Goal: Navigation & Orientation: Find specific page/section

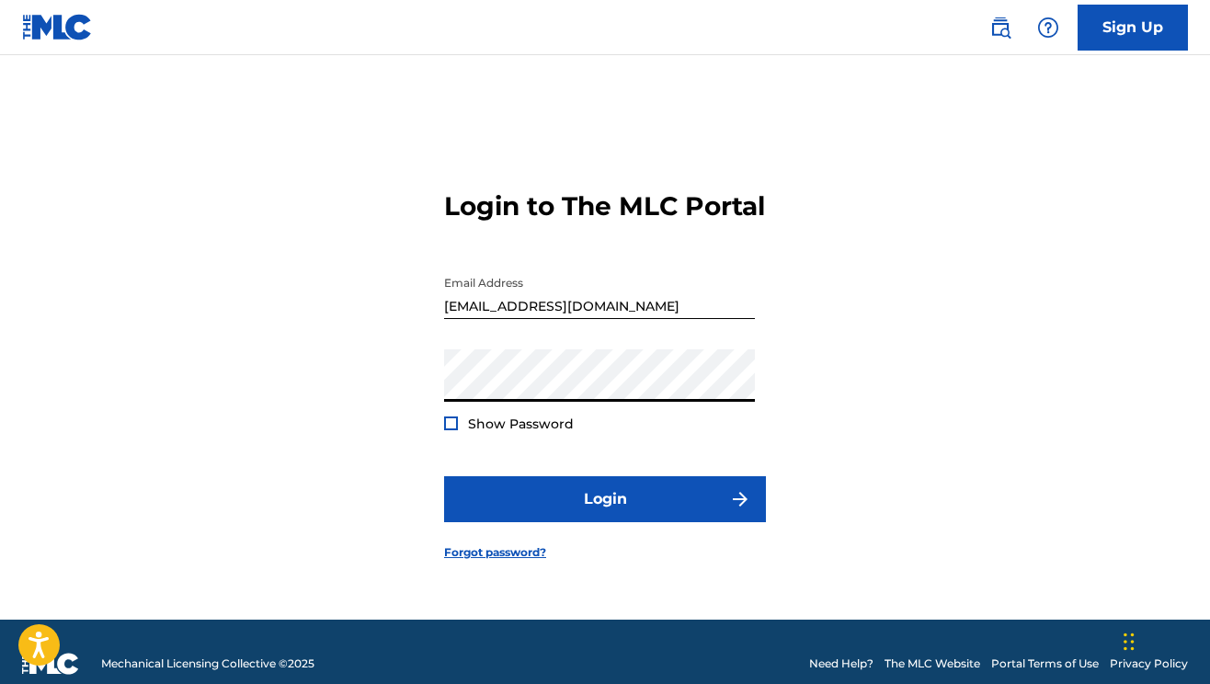
click at [444, 476] on button "Login" at bounding box center [605, 499] width 322 height 46
click at [584, 317] on input "[EMAIL_ADDRESS][DOMAIN_NAME]" at bounding box center [599, 293] width 311 height 52
click at [585, 318] on input "[EMAIL_ADDRESS][DOMAIN_NAME]" at bounding box center [599, 293] width 311 height 52
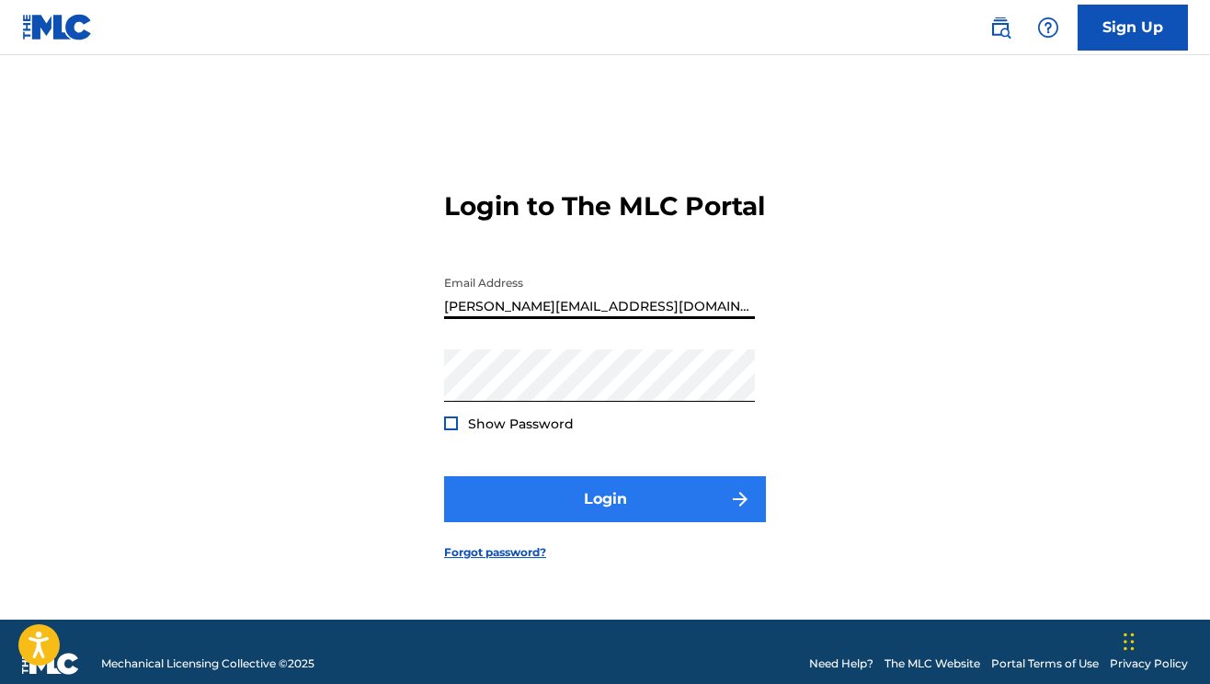
type input "[PERSON_NAME][EMAIL_ADDRESS][DOMAIN_NAME]"
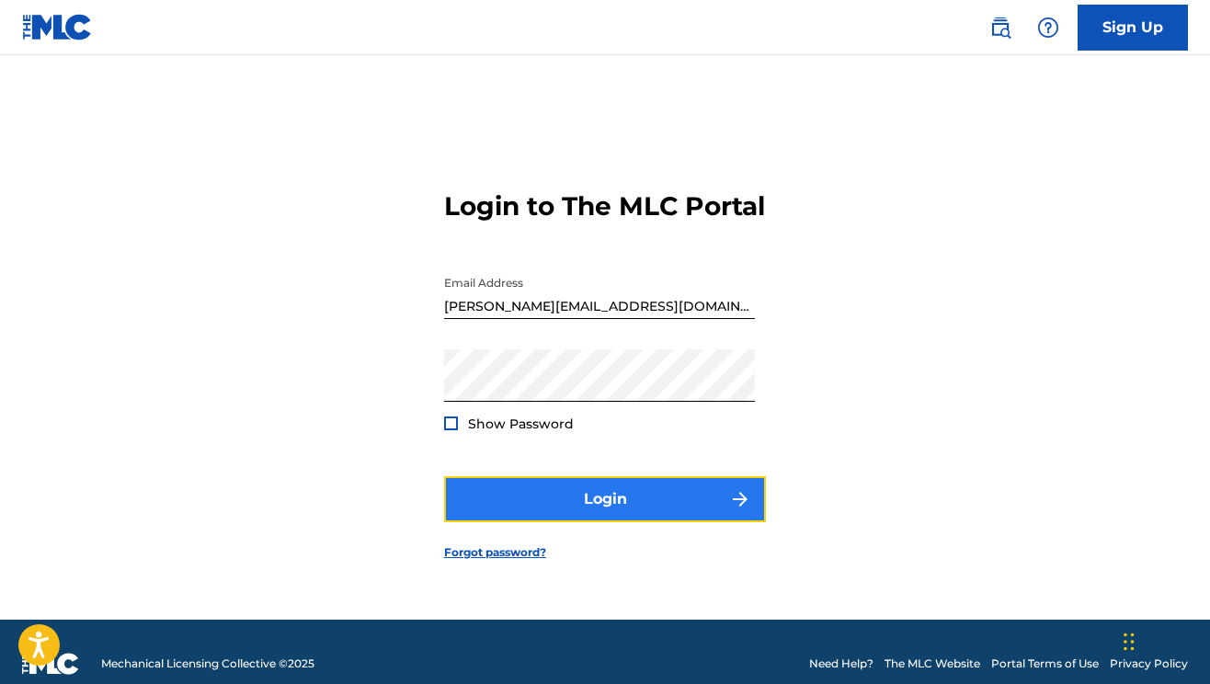
click at [596, 502] on button "Login" at bounding box center [605, 499] width 322 height 46
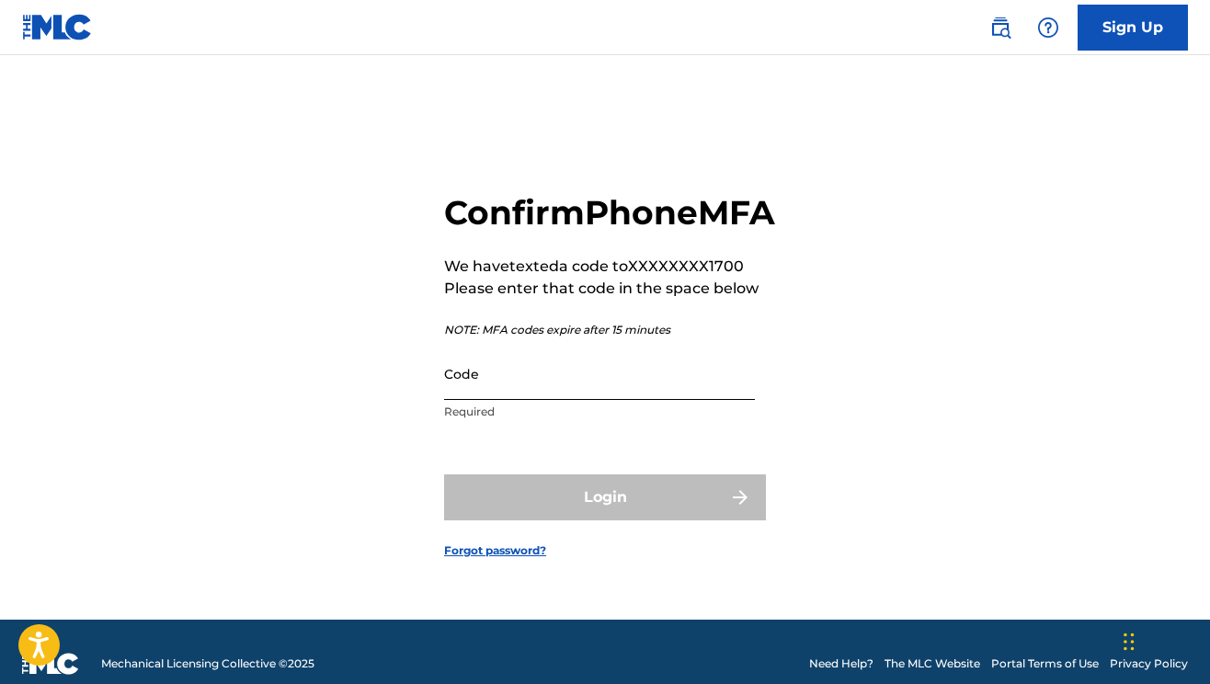
click at [488, 400] on input "Code" at bounding box center [599, 374] width 311 height 52
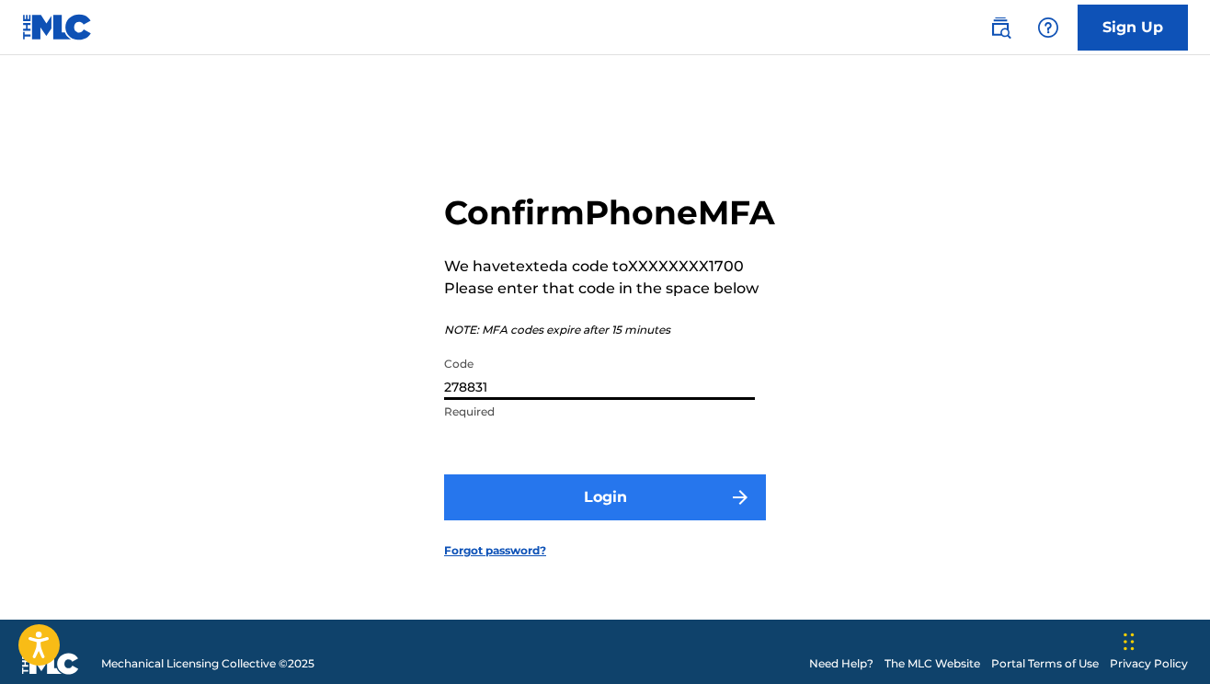
type input "278831"
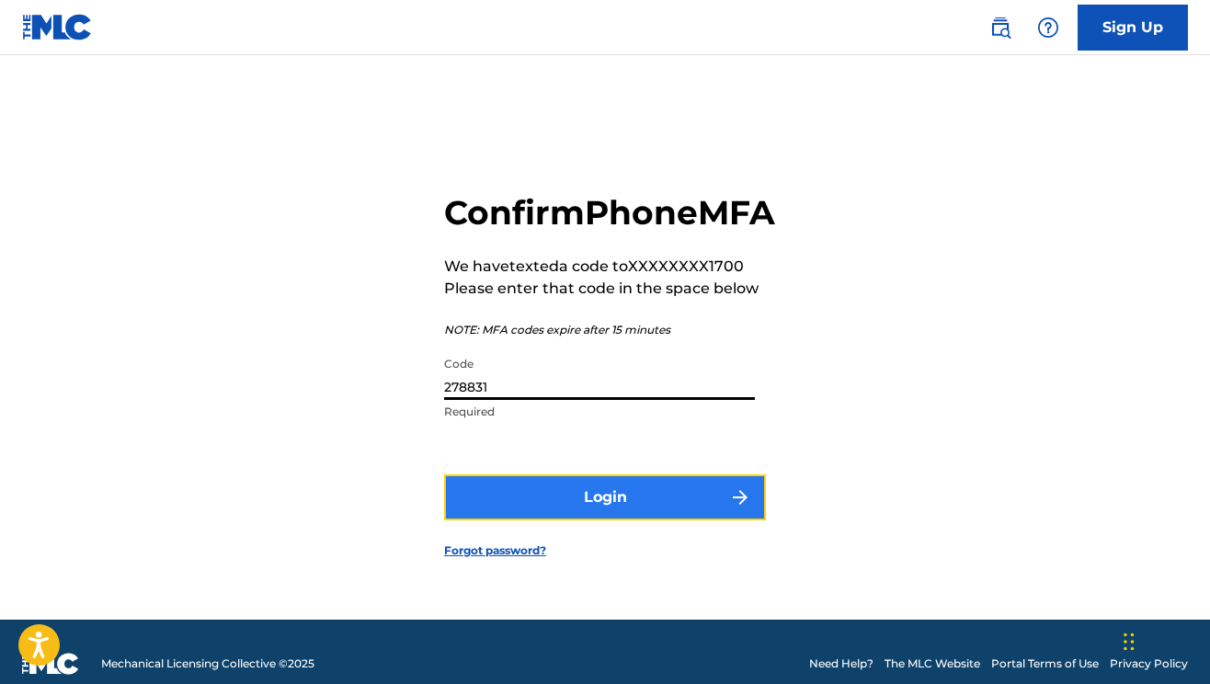
click at [587, 518] on button "Login" at bounding box center [605, 497] width 322 height 46
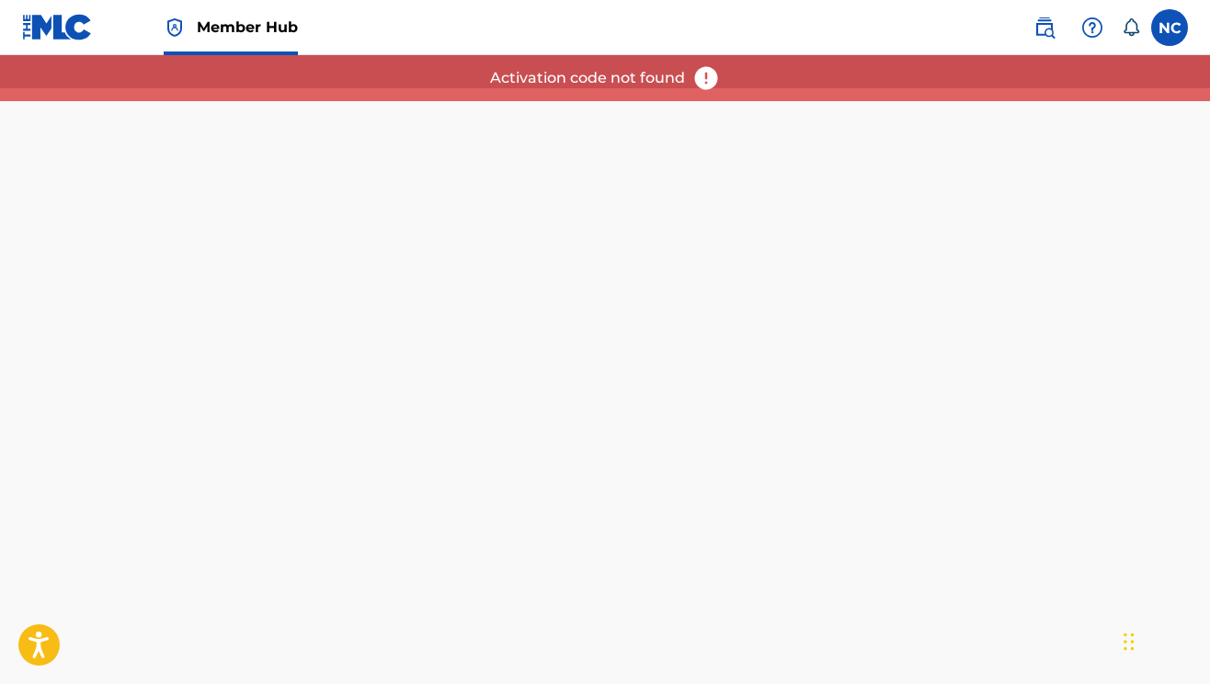
click at [513, 350] on div "Member Hub [GEOGRAPHIC_DATA] [GEOGRAPHIC_DATA] [PERSON_NAME] [PERSON_NAME][EMAI…" at bounding box center [605, 342] width 1210 height 684
click at [1145, 32] on div "NC NC [PERSON_NAME] [PERSON_NAME][EMAIL_ADDRESS][DOMAIN_NAME] Notification Pref…" at bounding box center [1101, 27] width 173 height 37
click at [1172, 31] on label at bounding box center [1169, 27] width 37 height 37
click at [1170, 28] on input "NC [PERSON_NAME] [PERSON_NAME][EMAIL_ADDRESS][DOMAIN_NAME] Notification Prefere…" at bounding box center [1170, 28] width 0 height 0
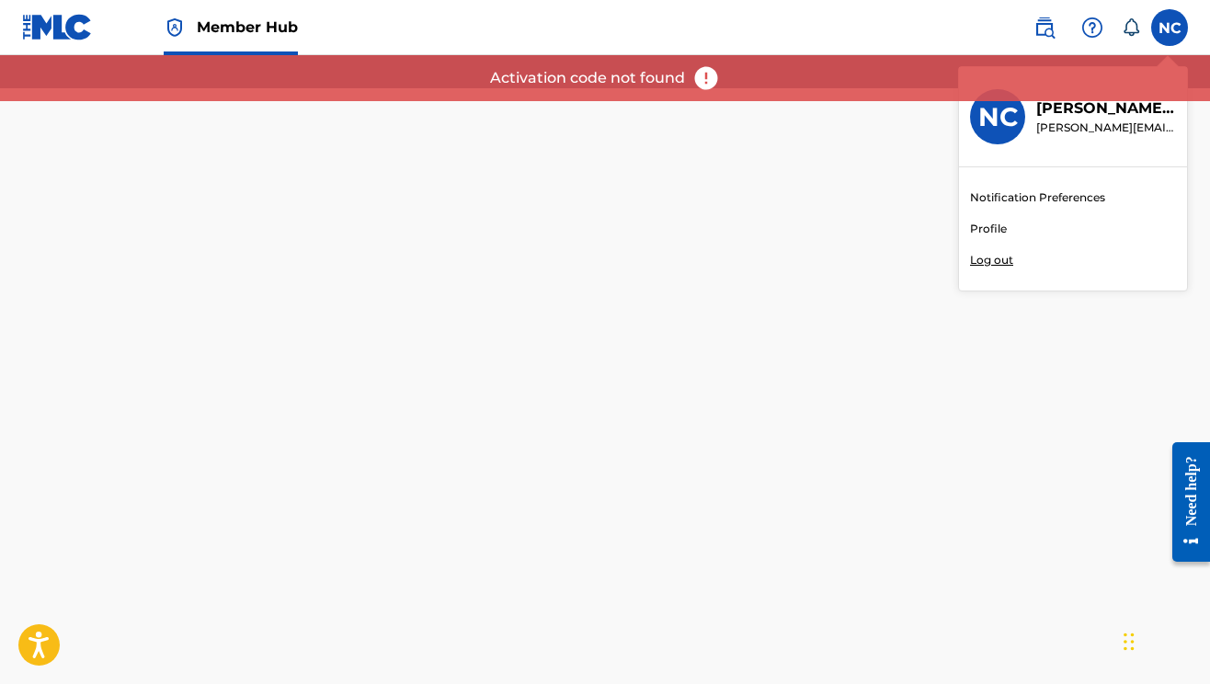
click at [1017, 137] on div "NC [PERSON_NAME] [PERSON_NAME][EMAIL_ADDRESS][DOMAIN_NAME]" at bounding box center [1073, 117] width 228 height 100
click at [1170, 28] on input "NC [PERSON_NAME] [PERSON_NAME][EMAIL_ADDRESS][DOMAIN_NAME] Notification Prefere…" at bounding box center [1170, 28] width 0 height 0
click at [1083, 109] on p "[PERSON_NAME]" at bounding box center [1106, 108] width 140 height 22
click at [1170, 28] on input "NC [PERSON_NAME] [PERSON_NAME][EMAIL_ADDRESS][DOMAIN_NAME] Notification Prefere…" at bounding box center [1170, 28] width 0 height 0
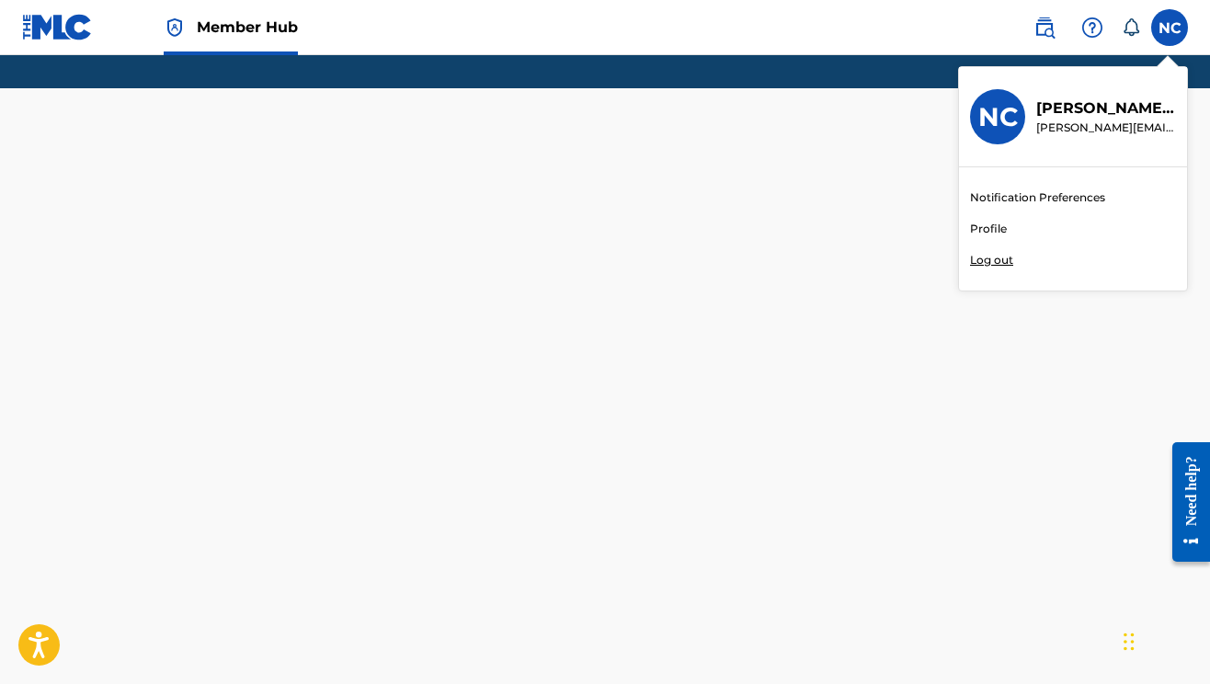
click at [993, 231] on link "Profile" at bounding box center [988, 229] width 37 height 17
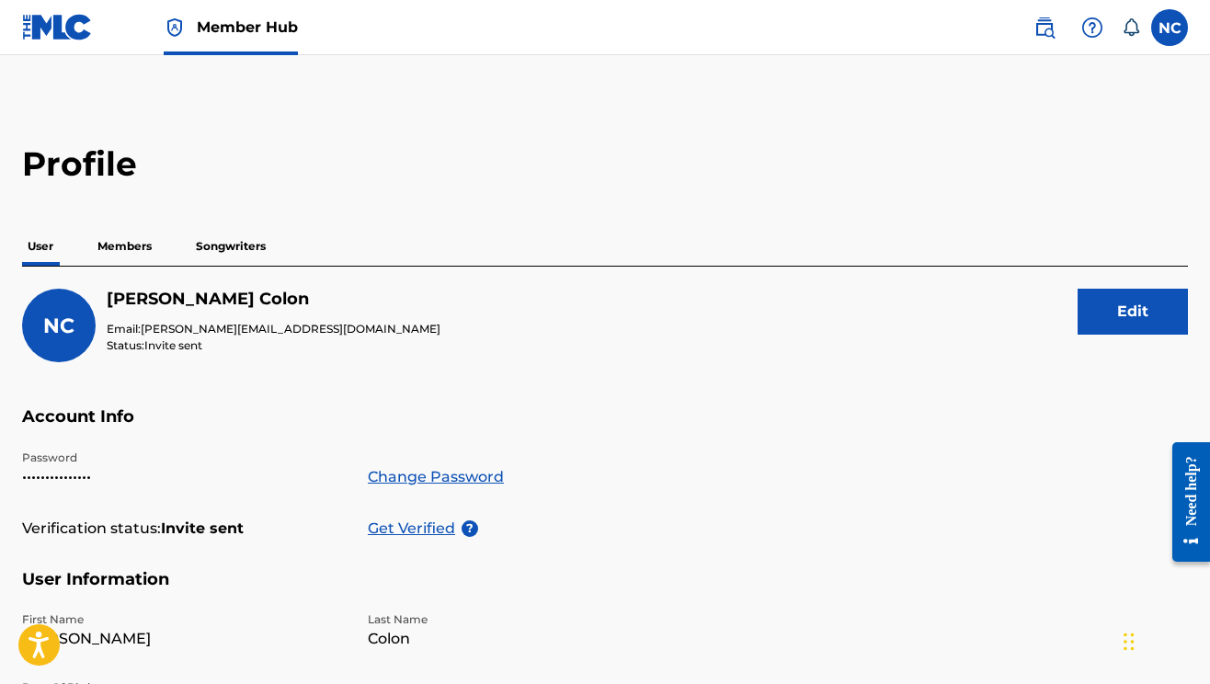
click at [148, 247] on p "Members" at bounding box center [124, 246] width 65 height 39
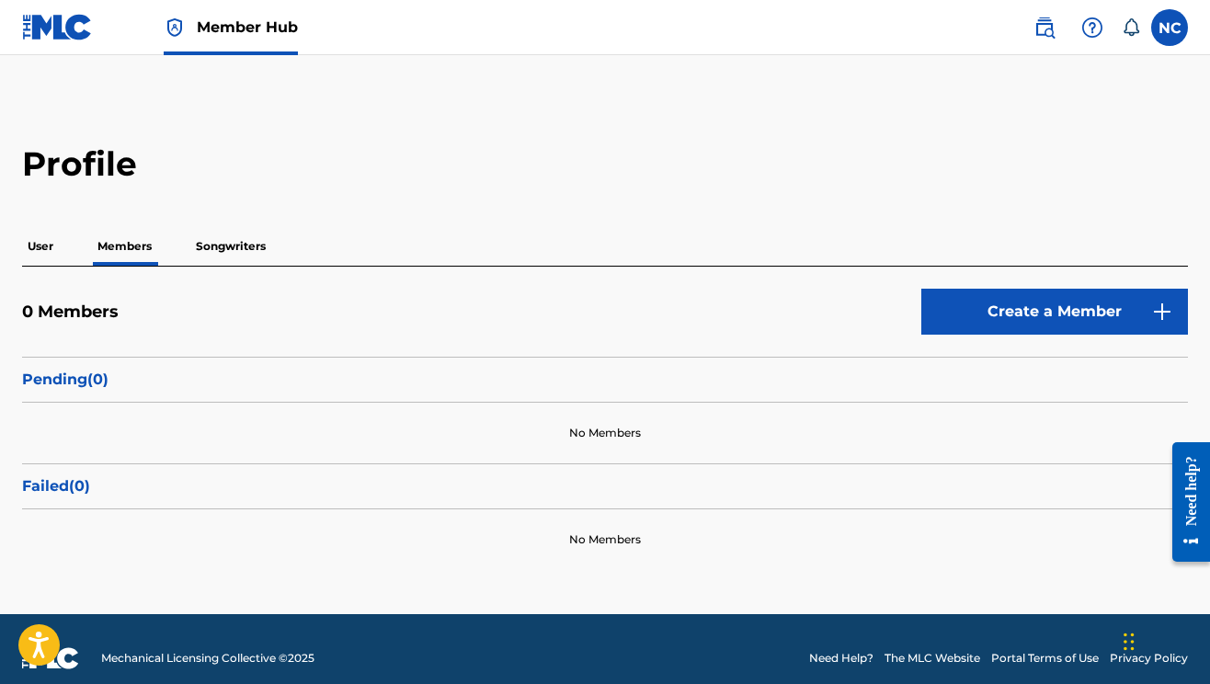
click at [244, 247] on p "Songwriters" at bounding box center [230, 246] width 81 height 39
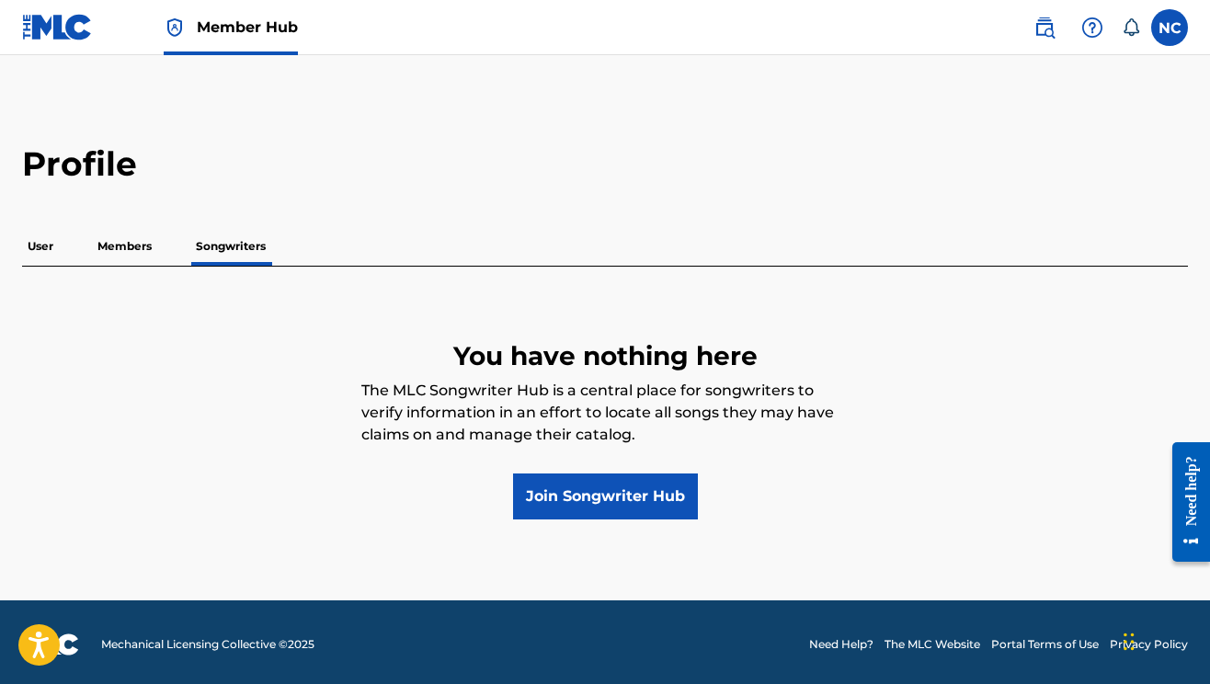
click at [73, 20] on img at bounding box center [57, 27] width 71 height 27
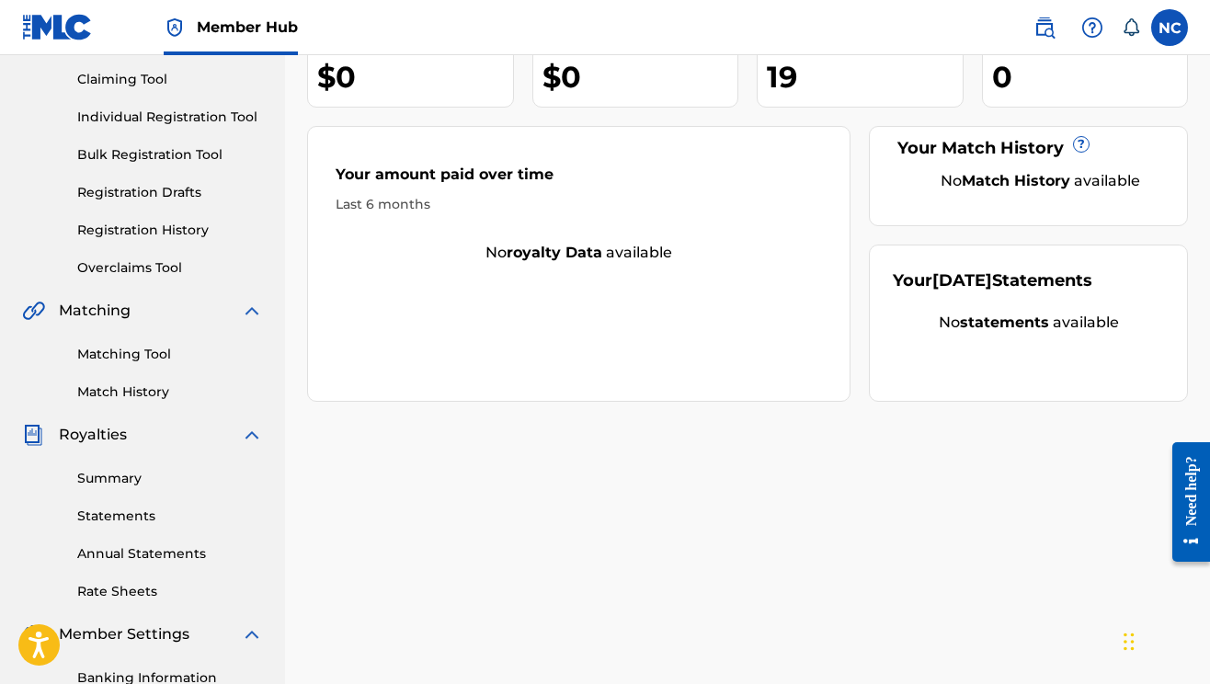
scroll to position [456, 0]
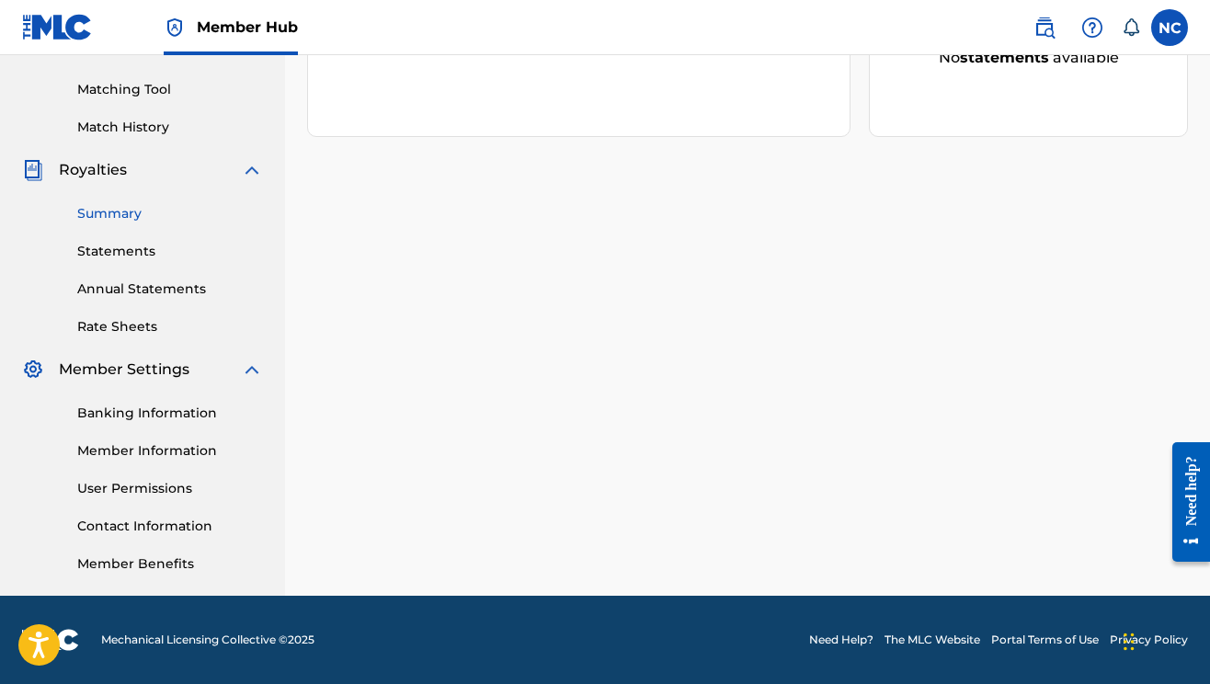
click at [119, 216] on link "Summary" at bounding box center [170, 213] width 186 height 19
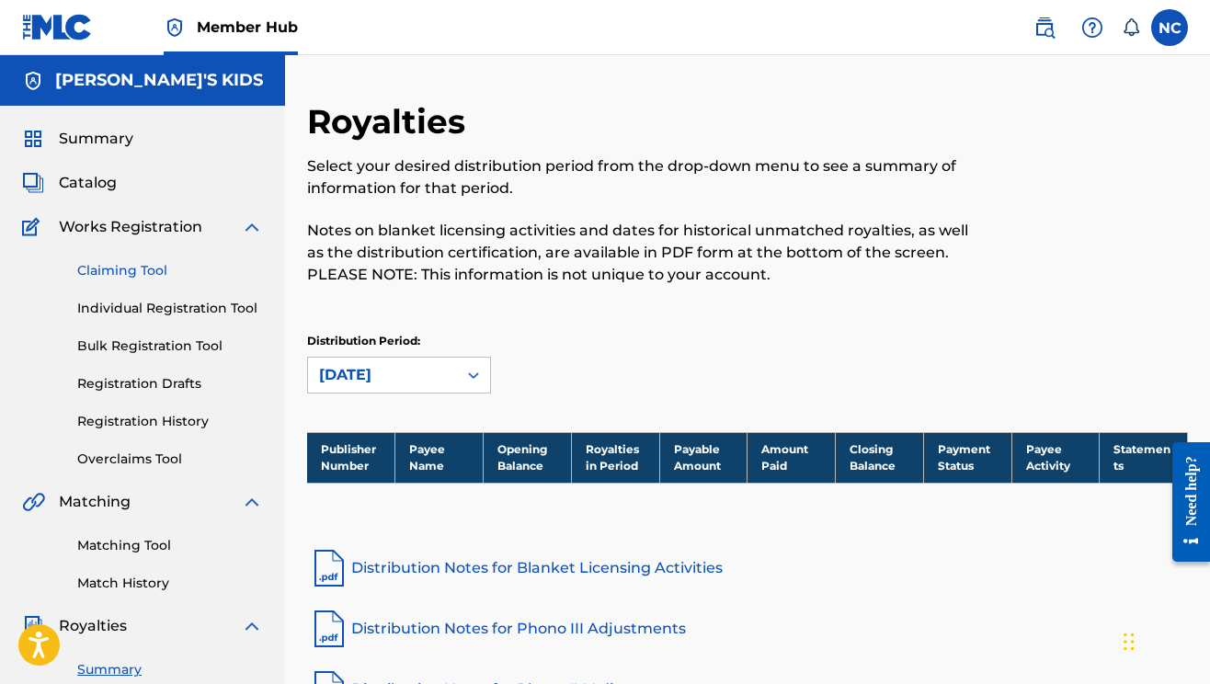
click at [172, 269] on link "Claiming Tool" at bounding box center [170, 270] width 186 height 19
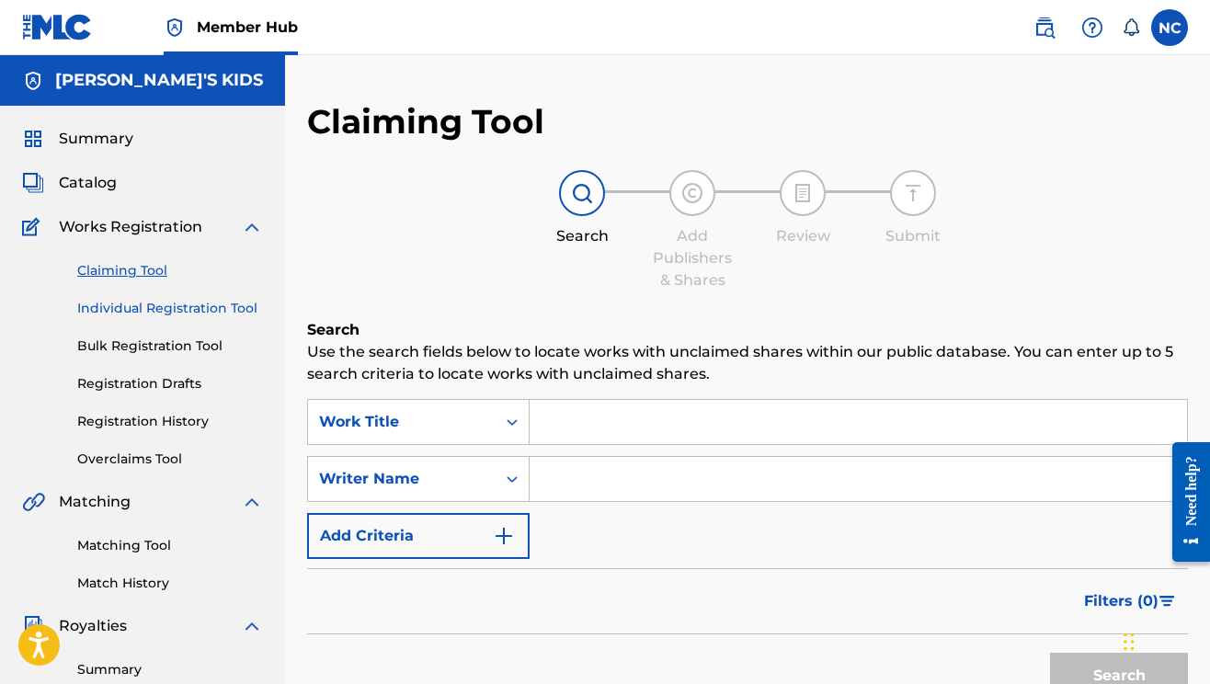
click at [178, 303] on link "Individual Registration Tool" at bounding box center [170, 308] width 186 height 19
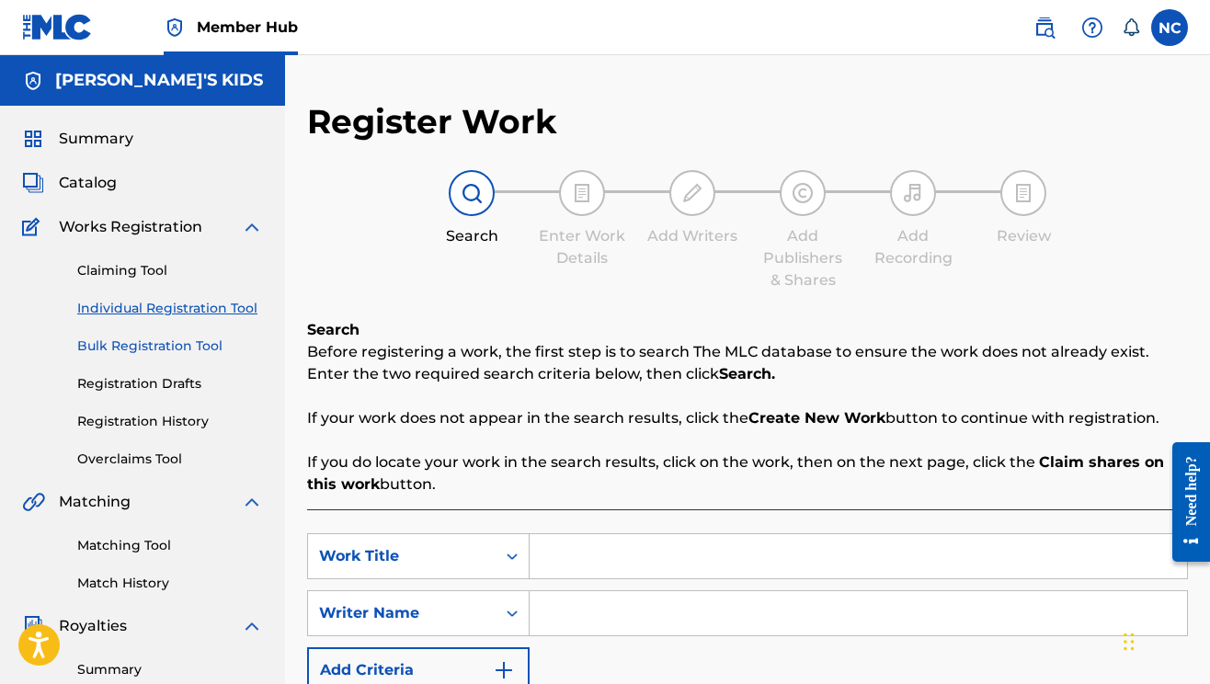
click at [185, 347] on link "Bulk Registration Tool" at bounding box center [170, 346] width 186 height 19
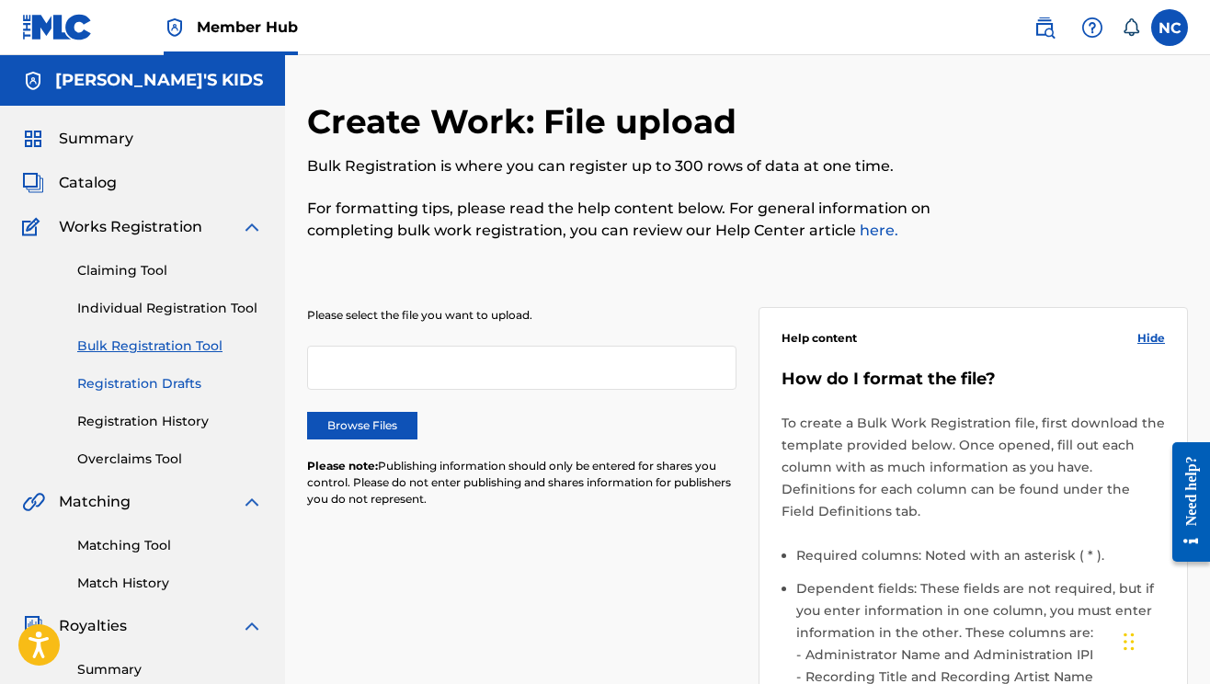
click at [189, 383] on link "Registration Drafts" at bounding box center [170, 383] width 186 height 19
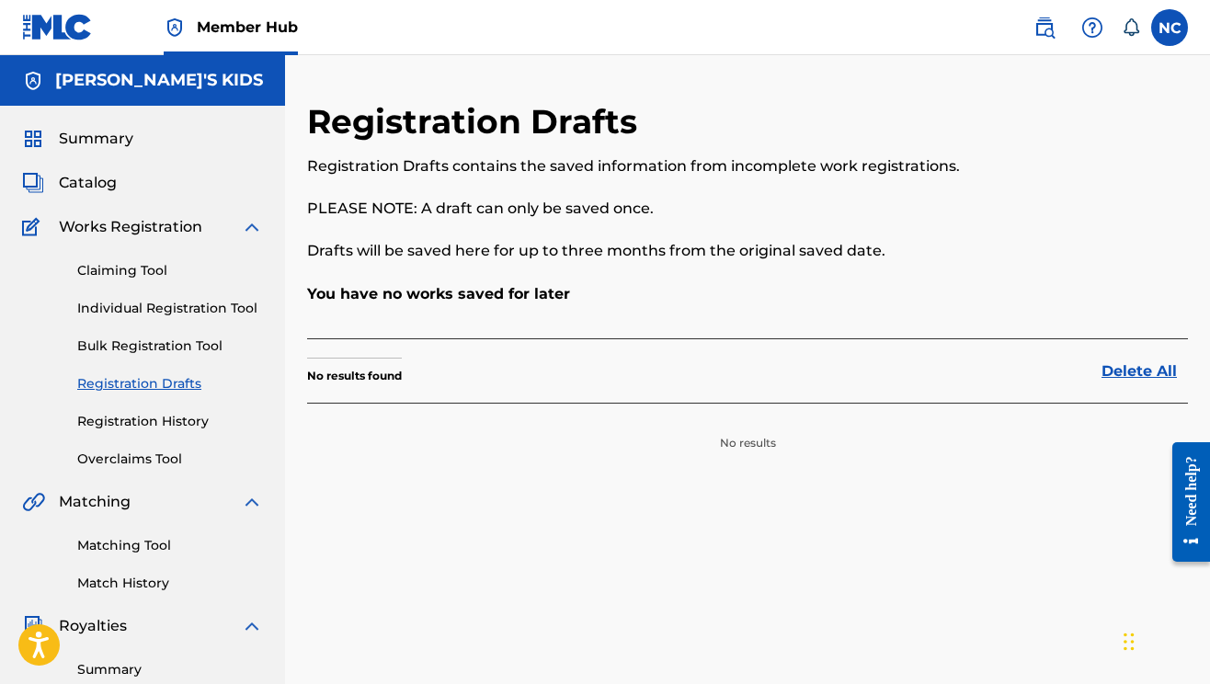
click at [191, 409] on div "Claiming Tool Individual Registration Tool Bulk Registration Tool Registration …" at bounding box center [142, 353] width 241 height 231
click at [192, 424] on link "Registration History" at bounding box center [170, 421] width 186 height 19
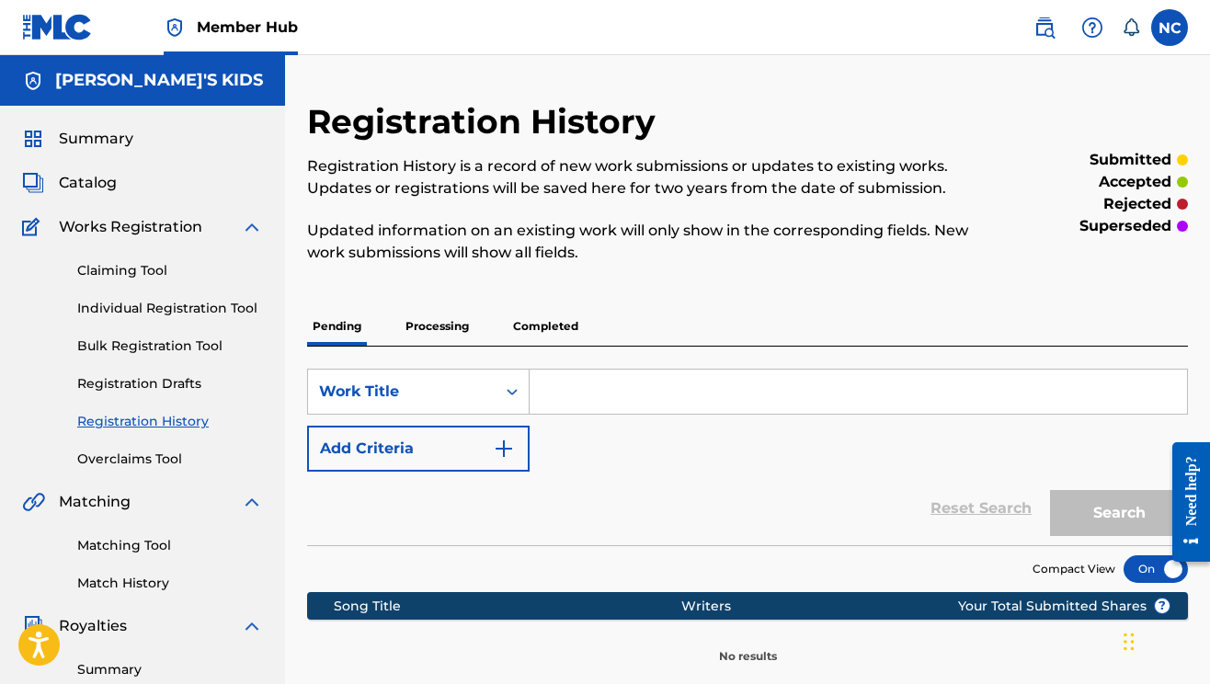
click at [462, 321] on p "Processing" at bounding box center [437, 326] width 74 height 39
click at [579, 321] on p "Completed" at bounding box center [546, 326] width 76 height 39
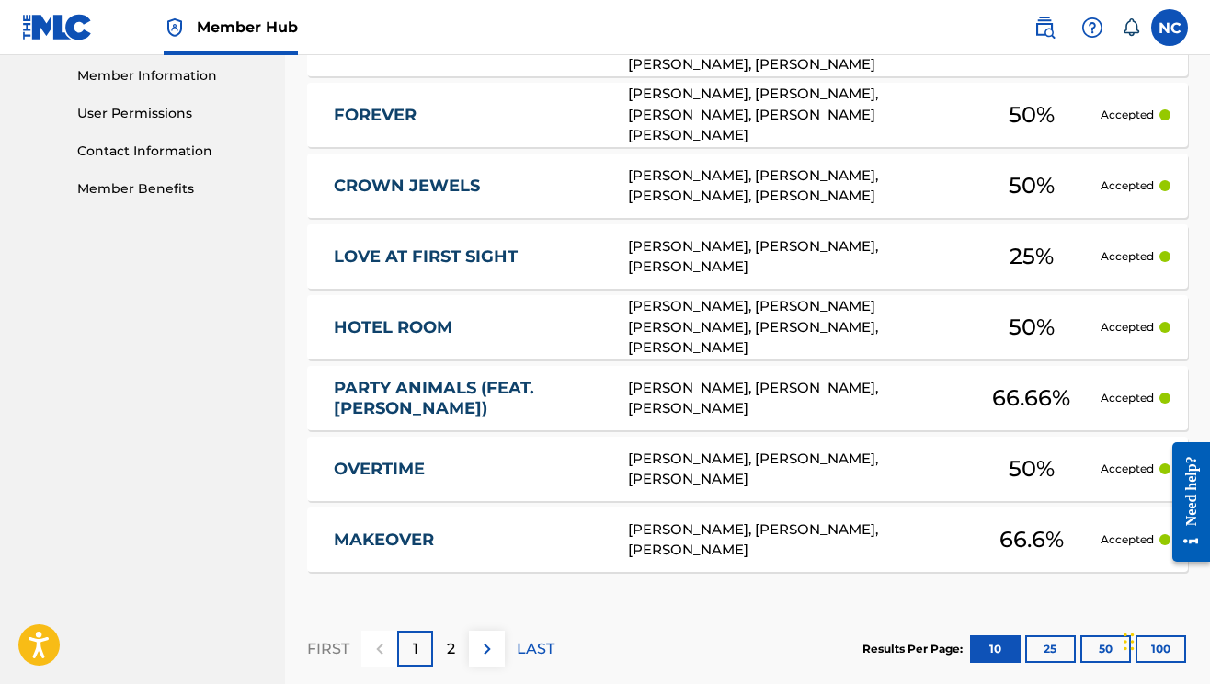
scroll to position [932, 0]
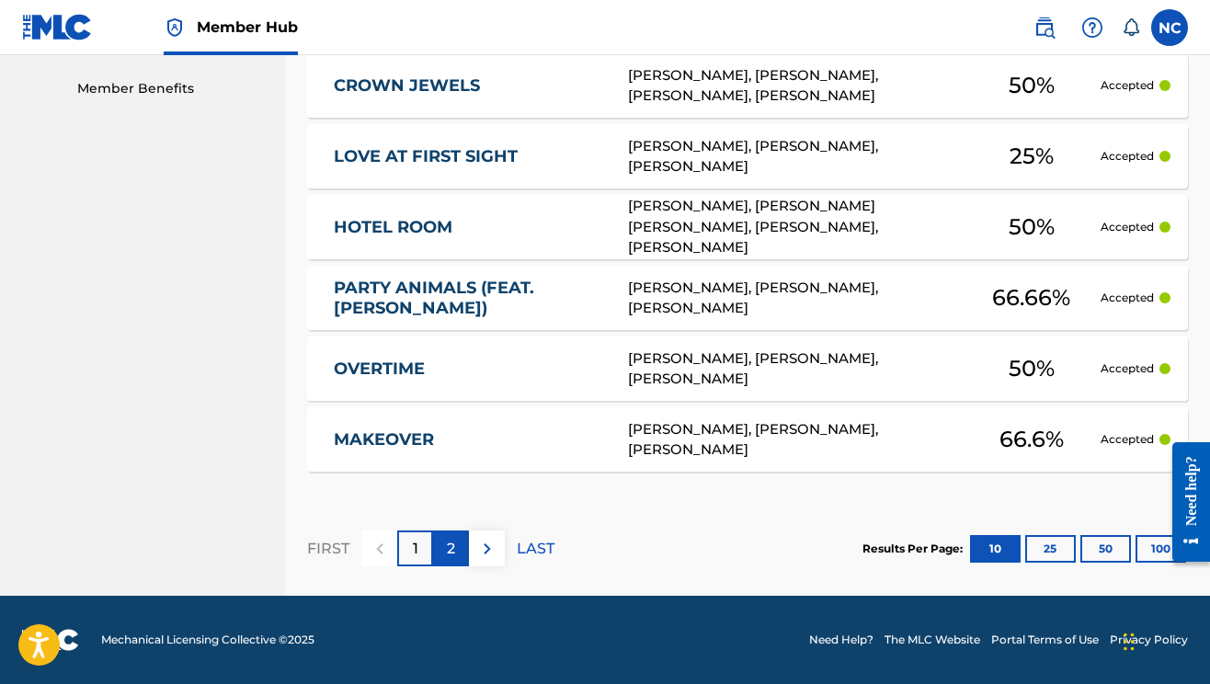
click at [449, 546] on p "2" at bounding box center [451, 549] width 8 height 22
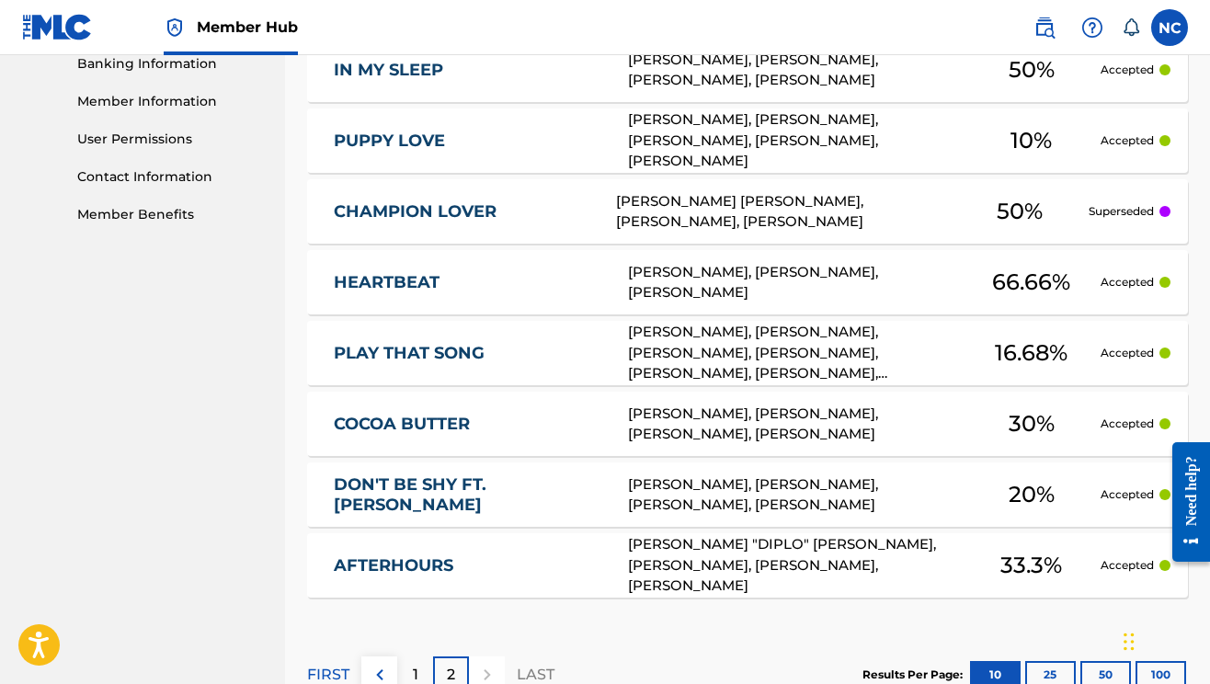
scroll to position [794, 0]
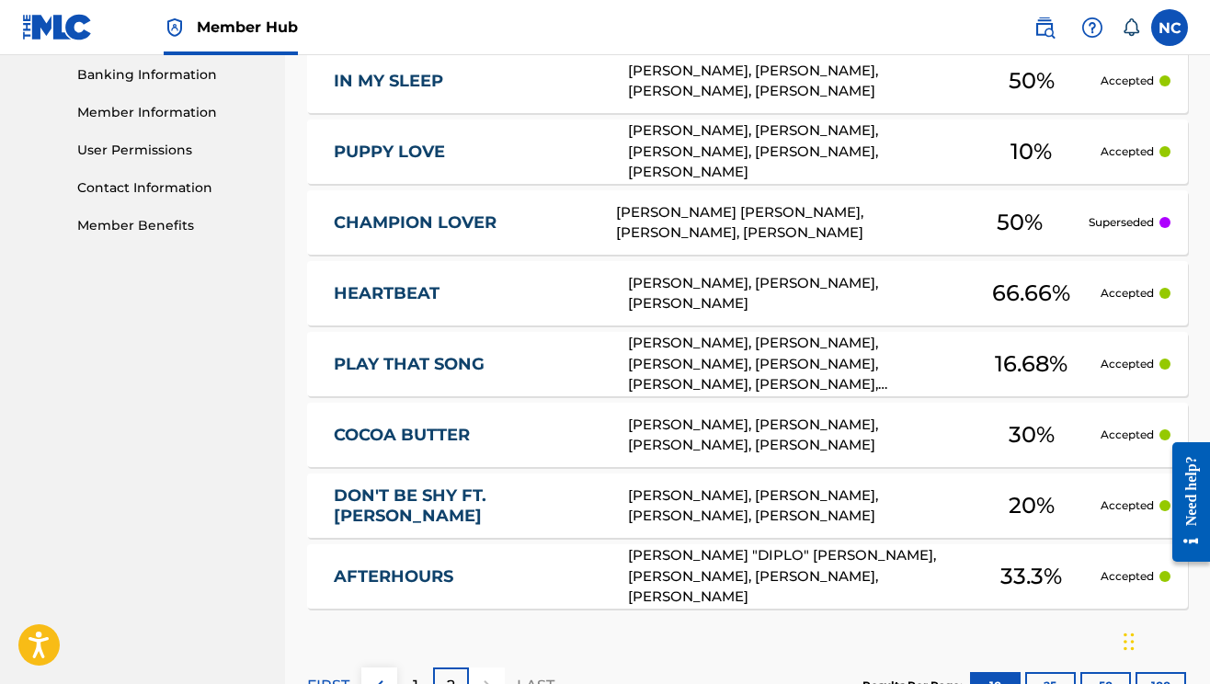
click at [1152, 228] on p "Superseded" at bounding box center [1121, 222] width 65 height 17
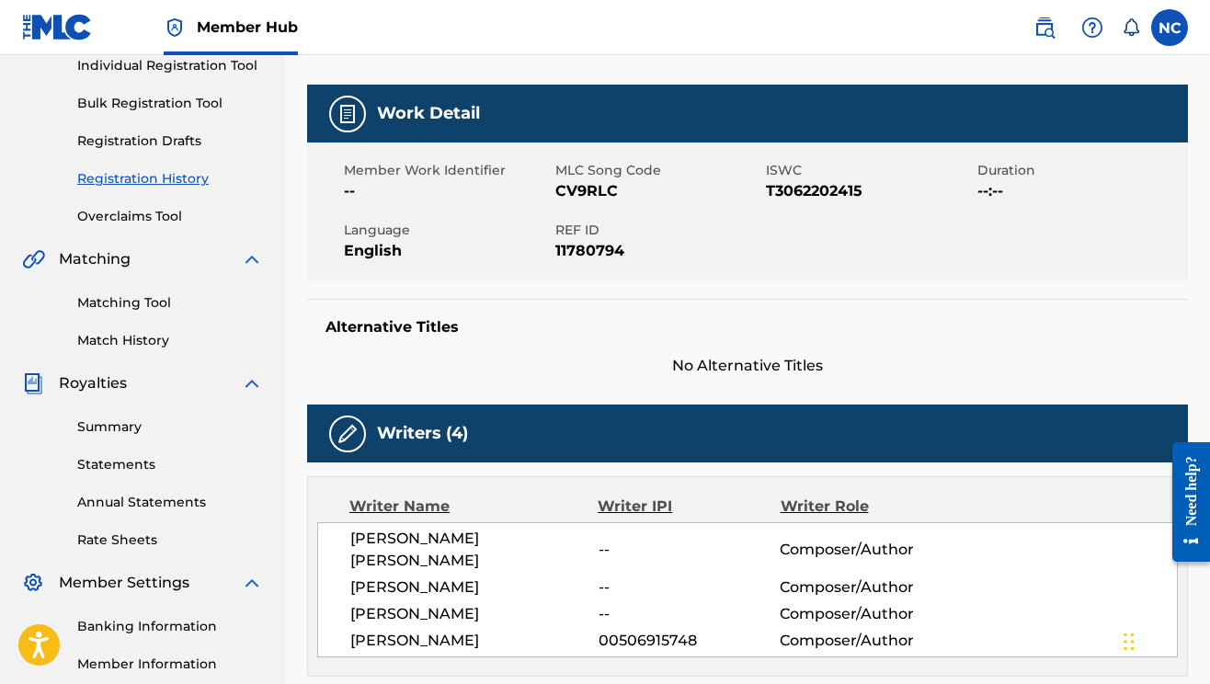
scroll to position [669, 0]
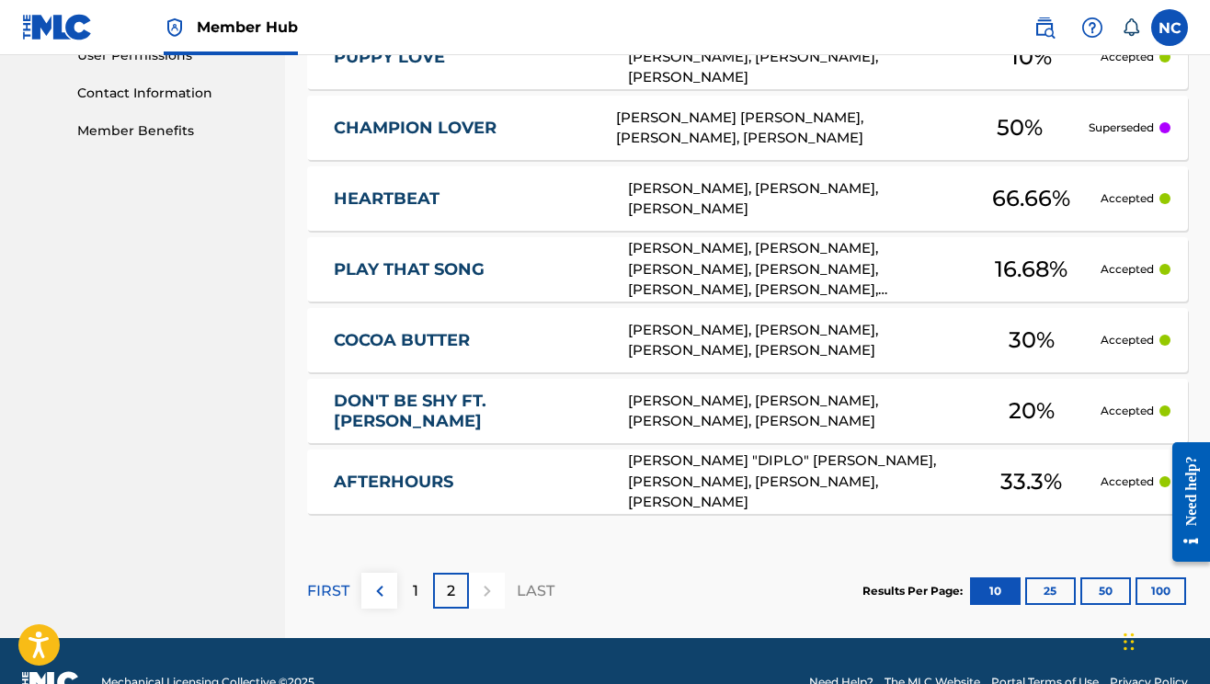
scroll to position [932, 0]
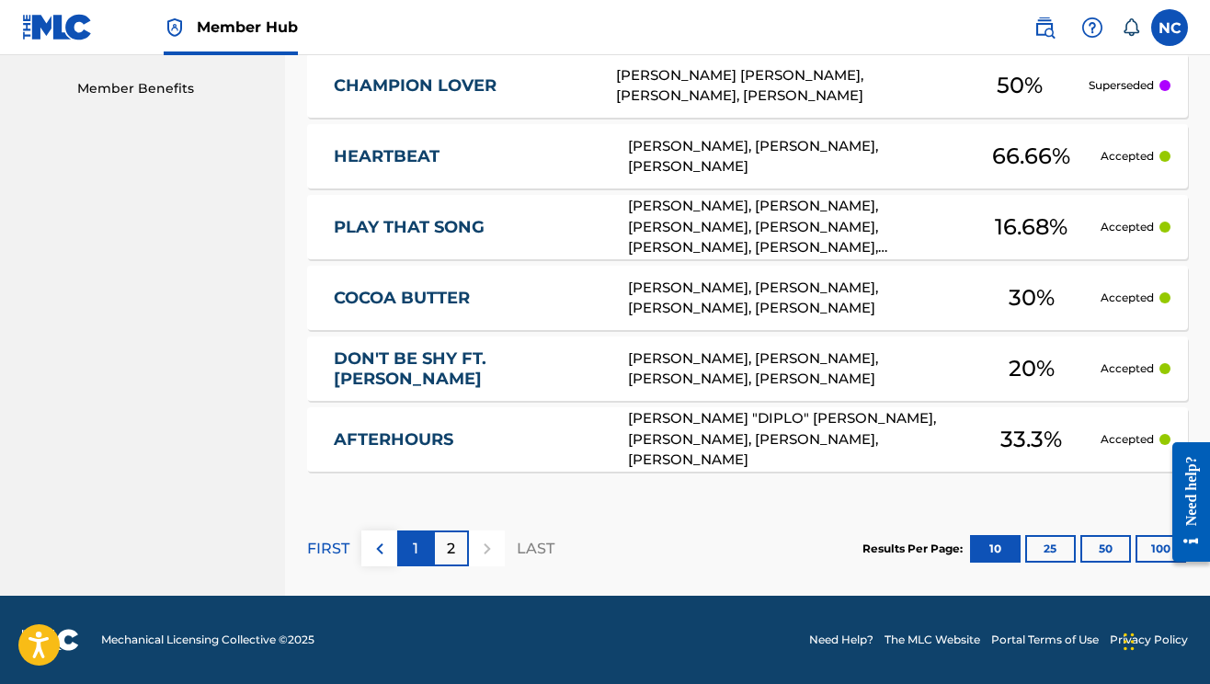
click at [420, 550] on div "1" at bounding box center [415, 549] width 36 height 36
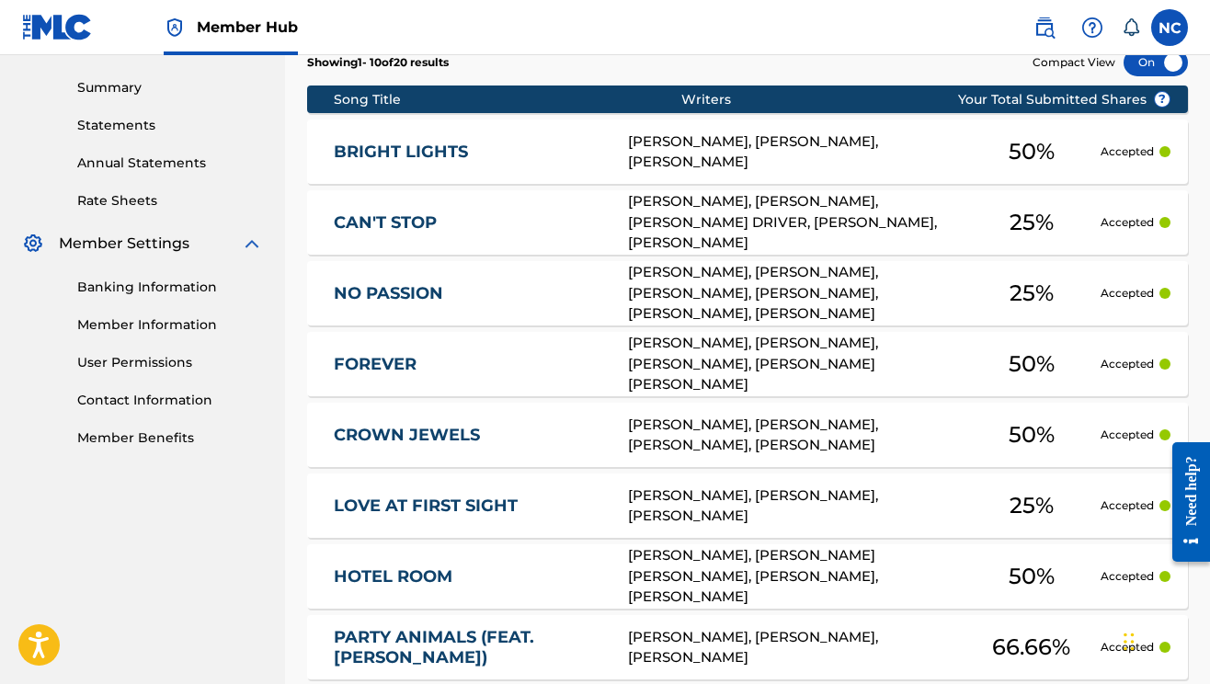
scroll to position [564, 0]
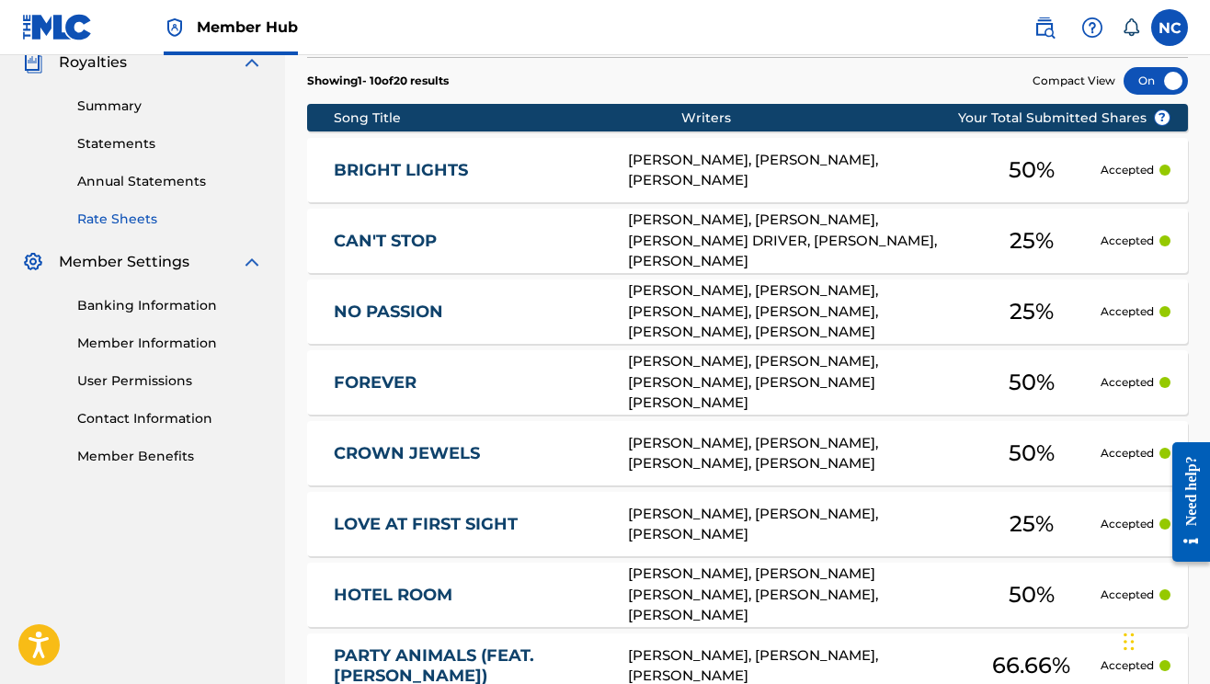
click at [117, 218] on link "Rate Sheets" at bounding box center [170, 219] width 186 height 19
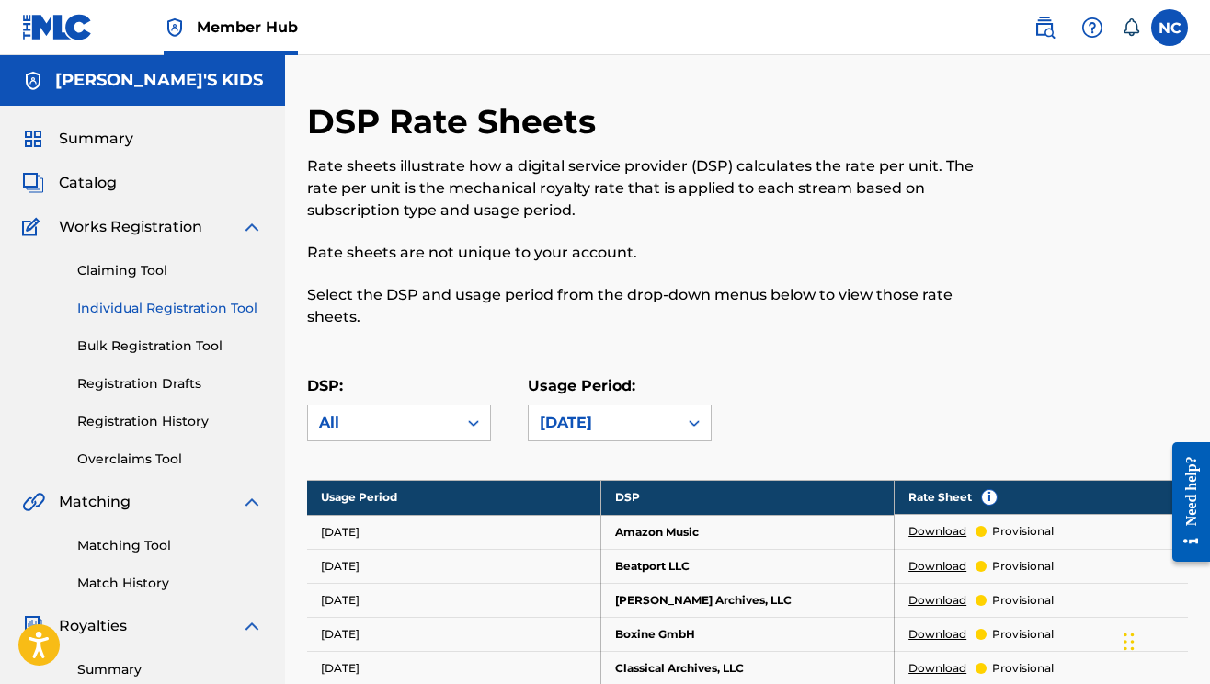
click at [150, 312] on link "Individual Registration Tool" at bounding box center [170, 308] width 186 height 19
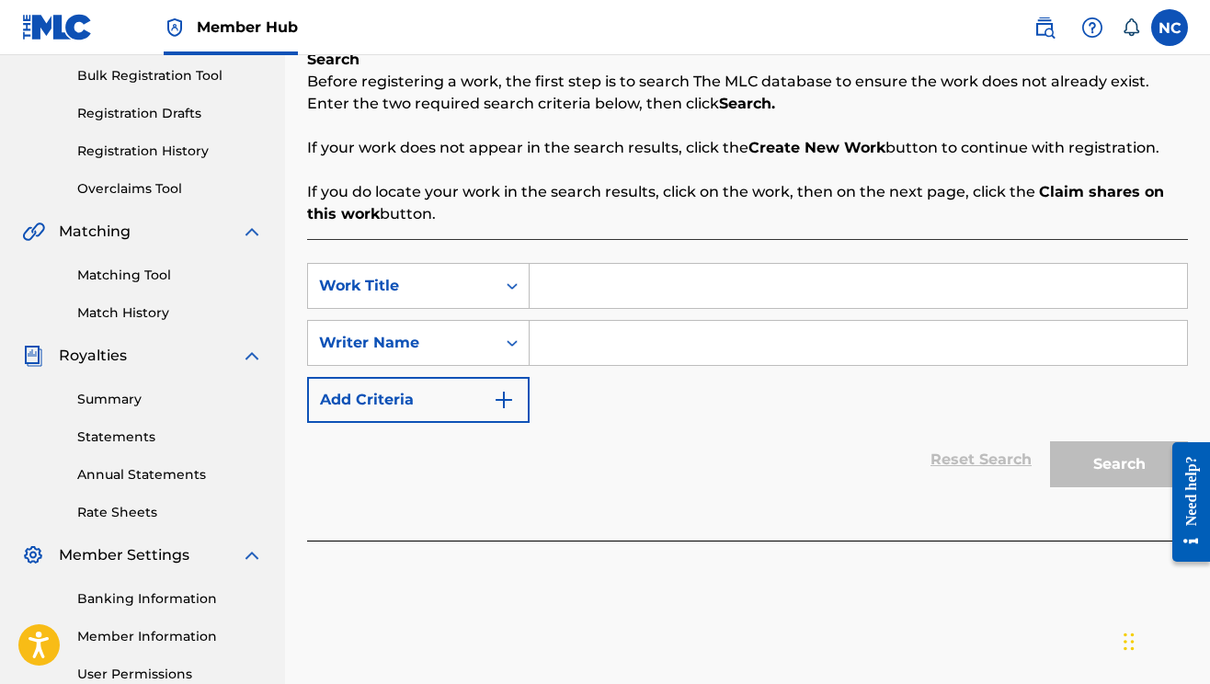
scroll to position [456, 0]
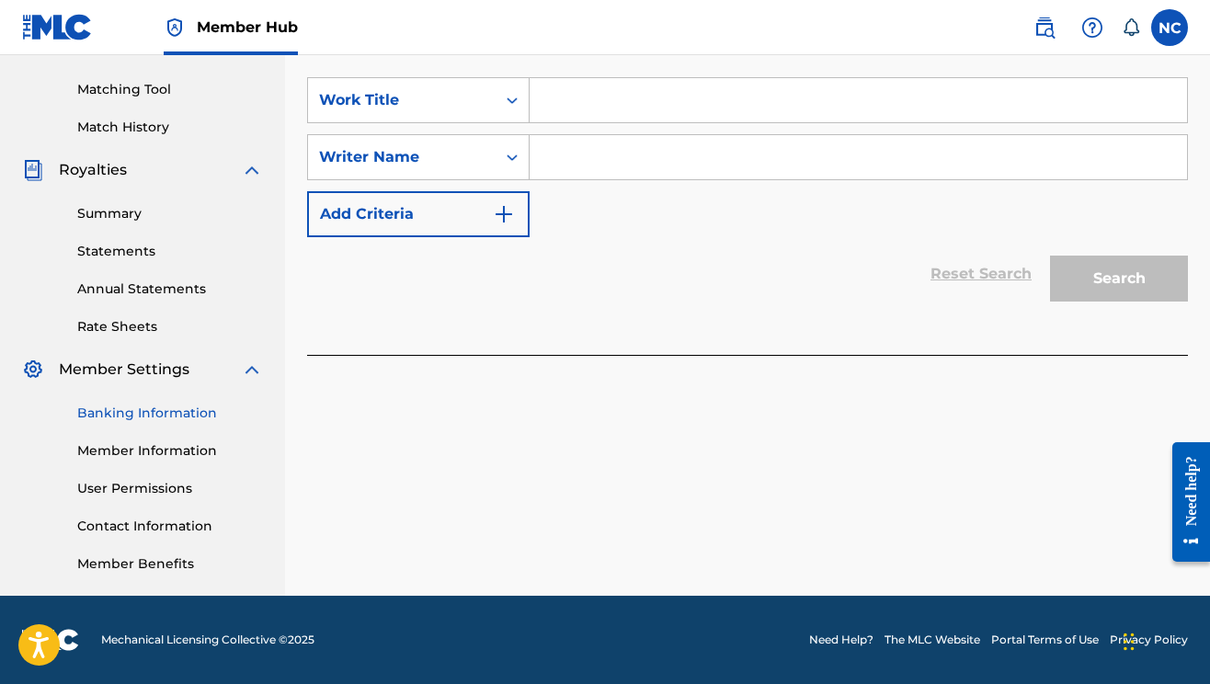
click at [112, 415] on link "Banking Information" at bounding box center [170, 413] width 186 height 19
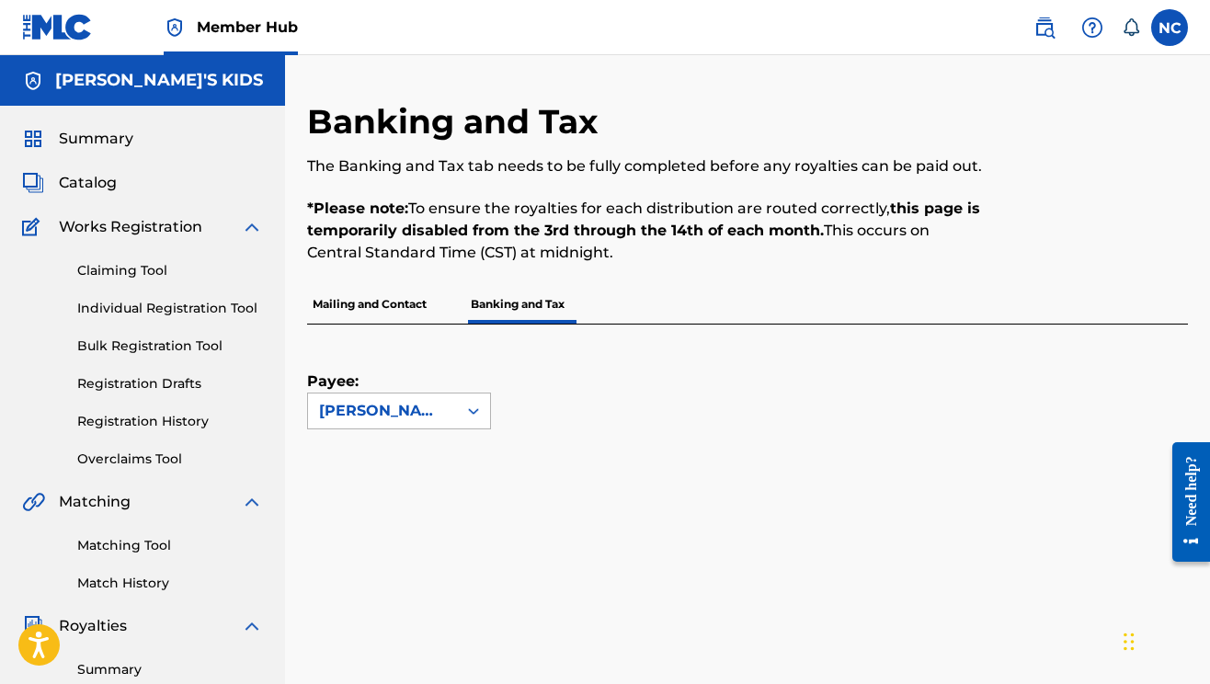
click at [468, 397] on div at bounding box center [473, 410] width 33 height 33
click at [425, 418] on div "[PERSON_NAME]'S KIDS" at bounding box center [382, 411] width 127 height 22
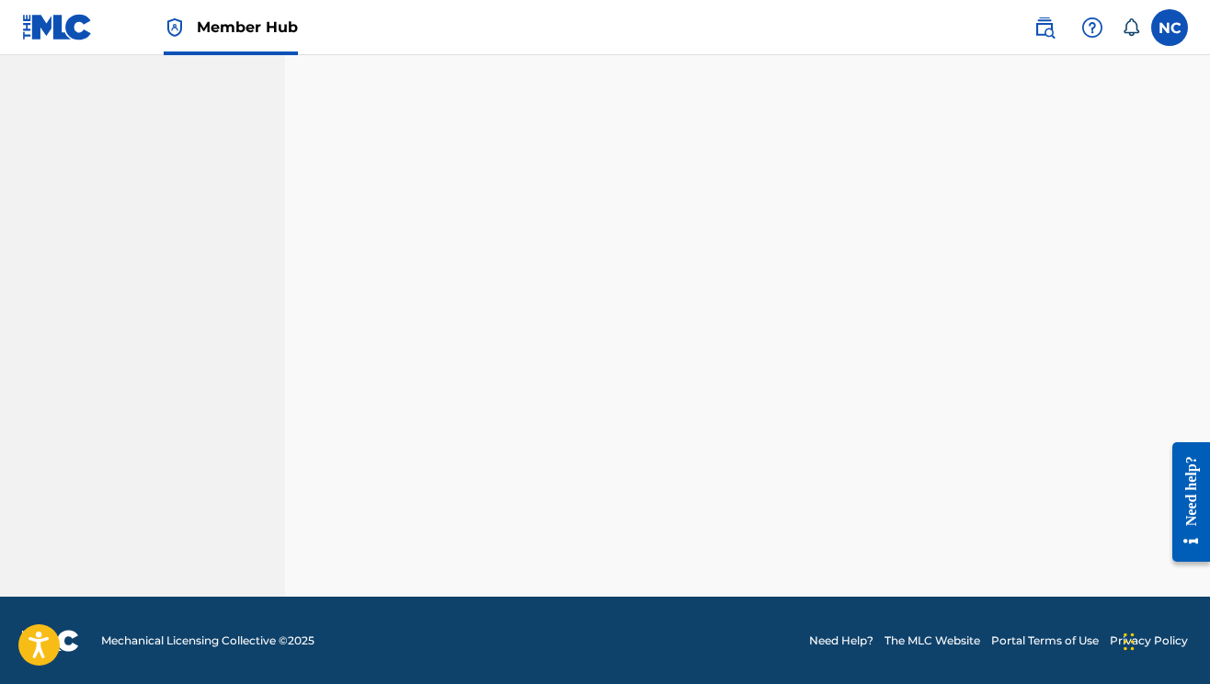
scroll to position [602, 0]
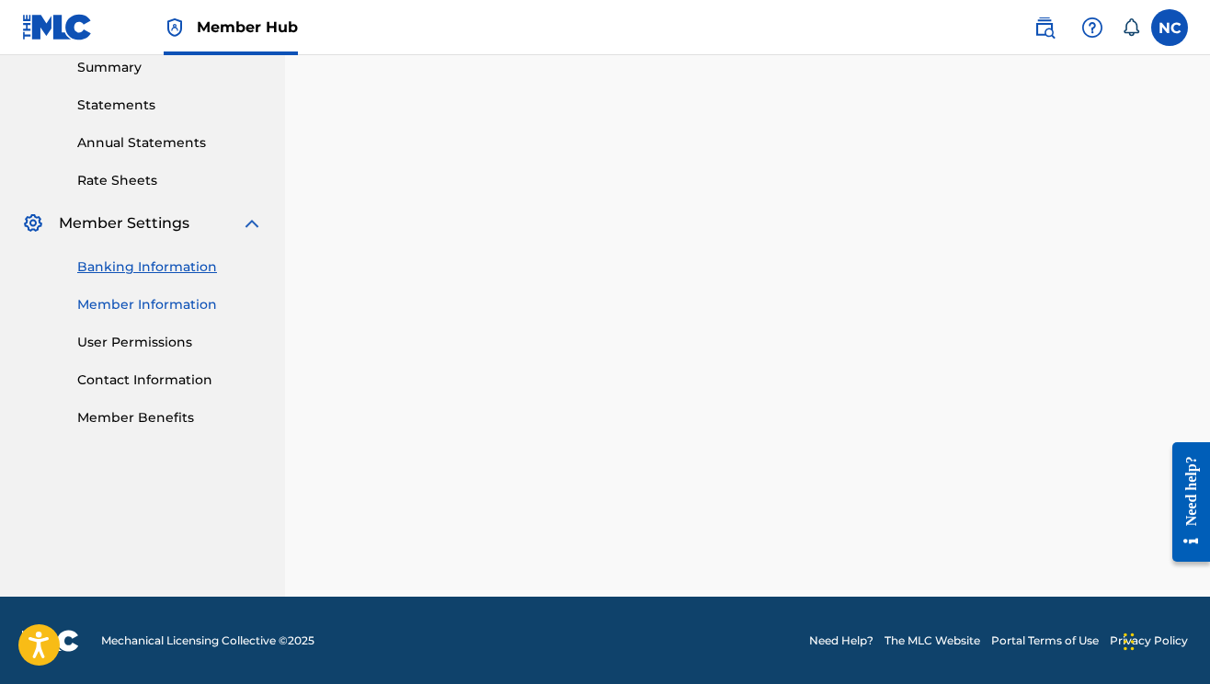
click at [151, 305] on link "Member Information" at bounding box center [170, 304] width 186 height 19
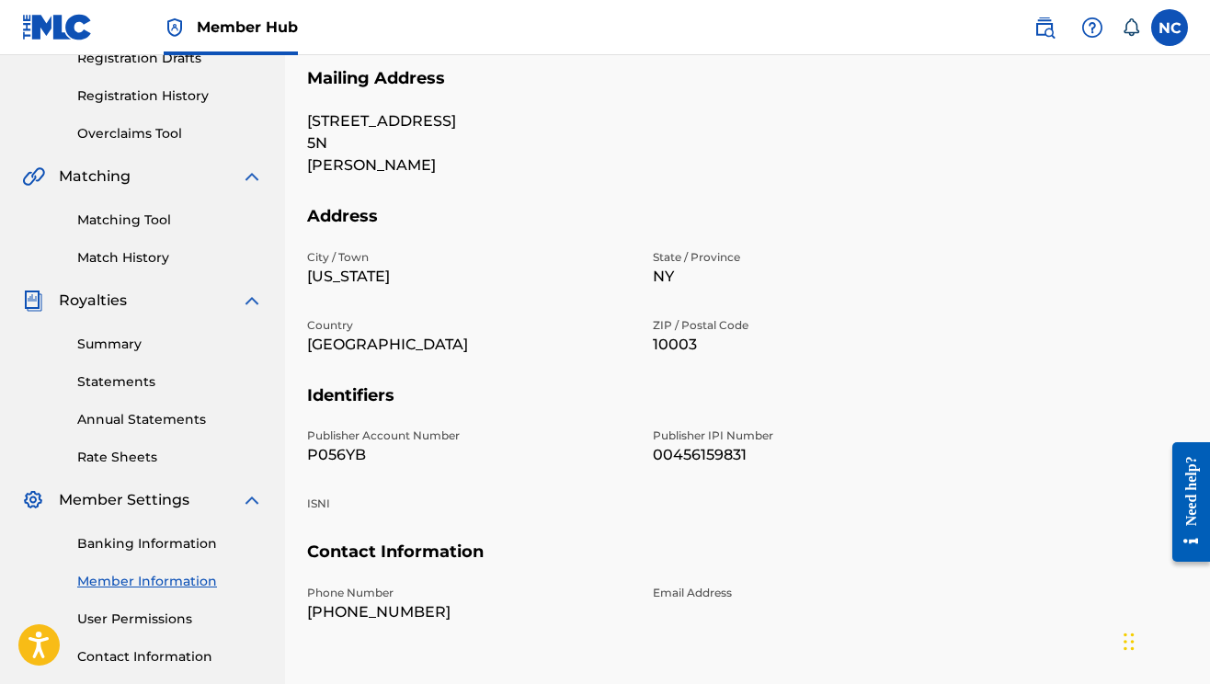
scroll to position [456, 0]
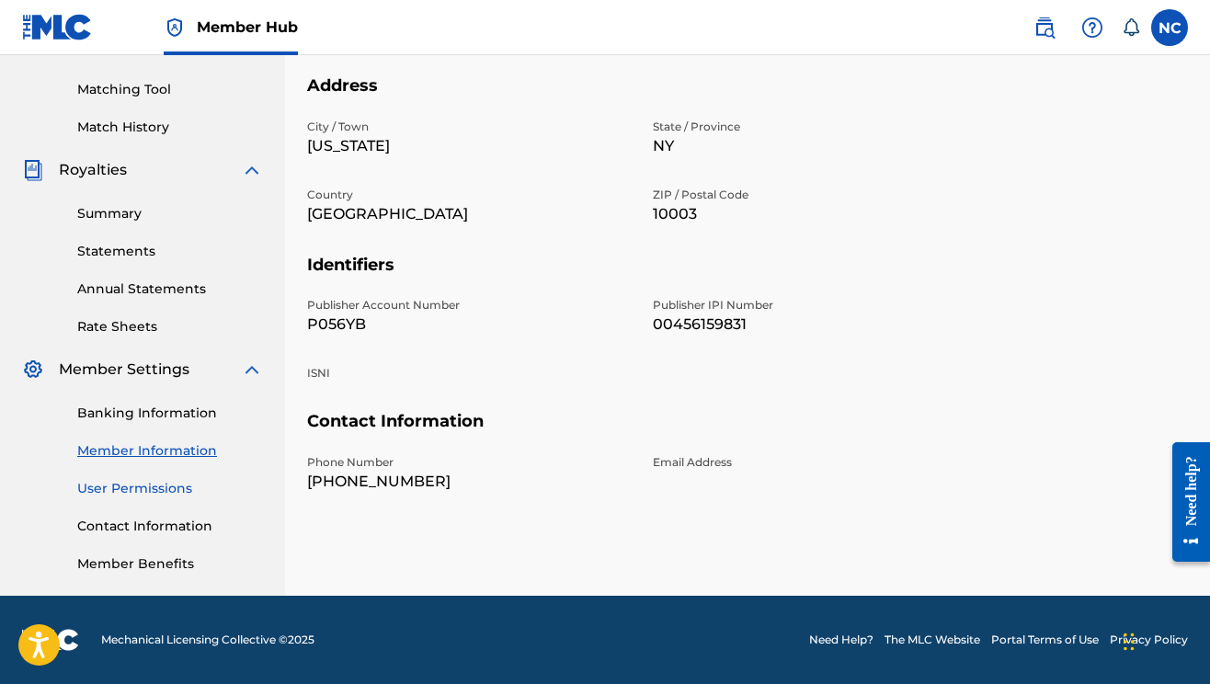
click at [104, 489] on link "User Permissions" at bounding box center [170, 488] width 186 height 19
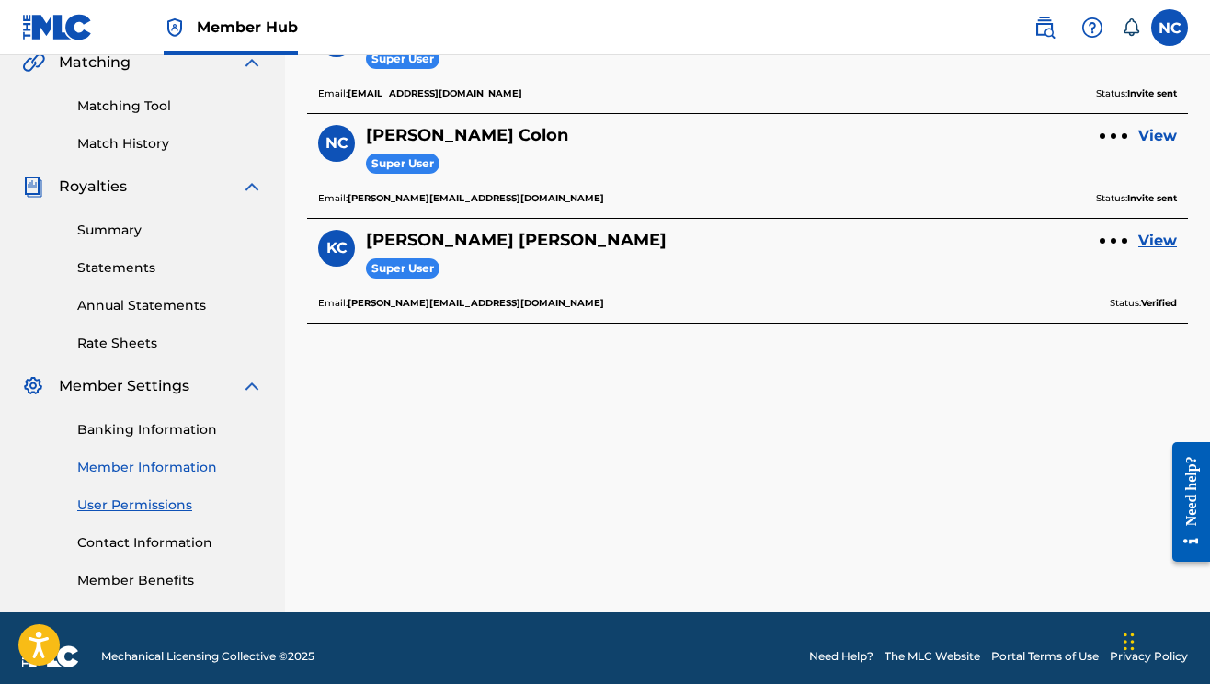
scroll to position [440, 0]
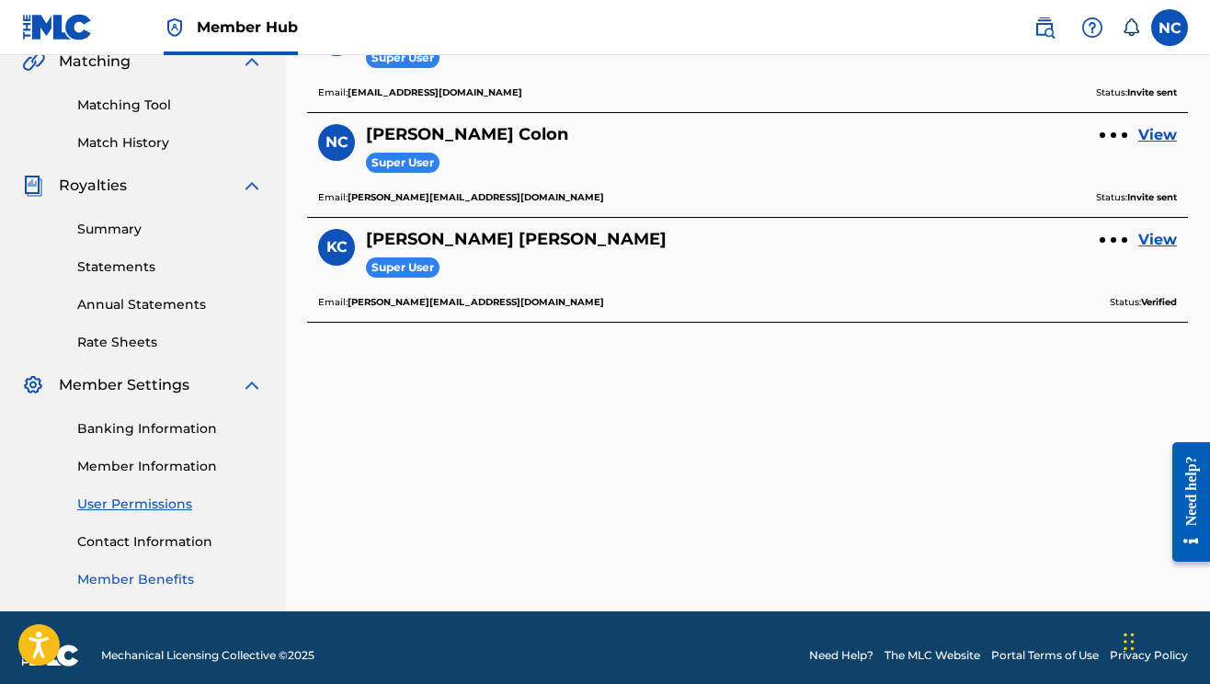
click at [151, 583] on link "Member Benefits" at bounding box center [170, 579] width 186 height 19
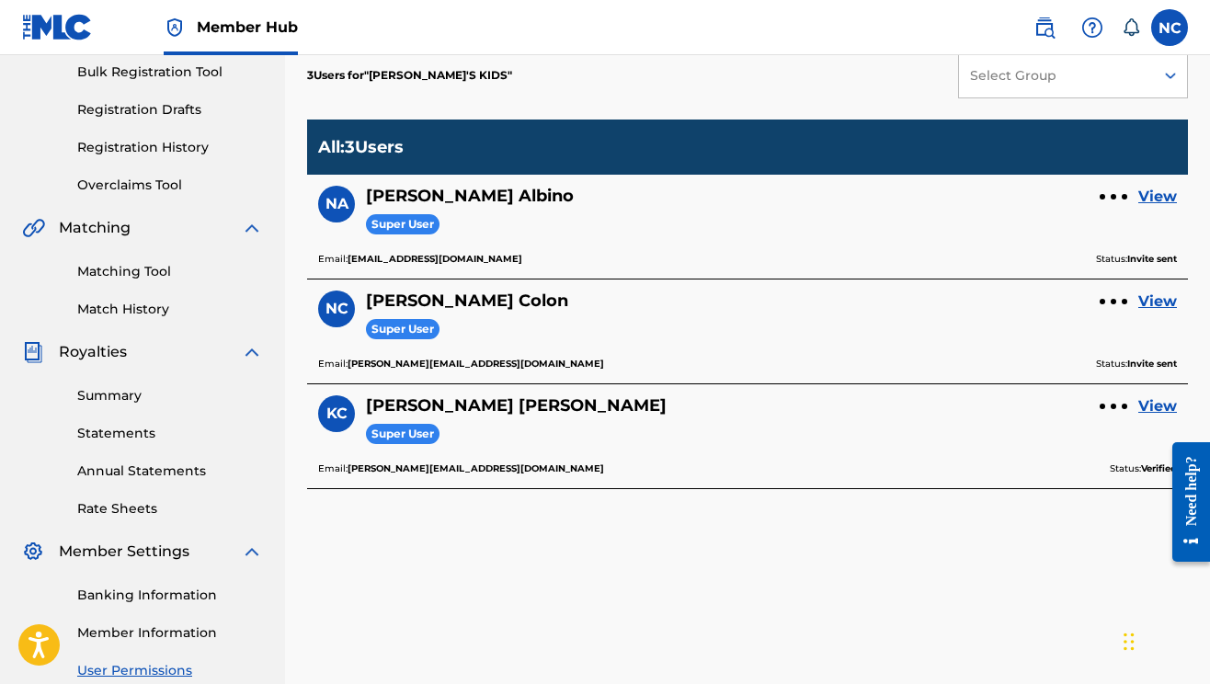
scroll to position [0, 0]
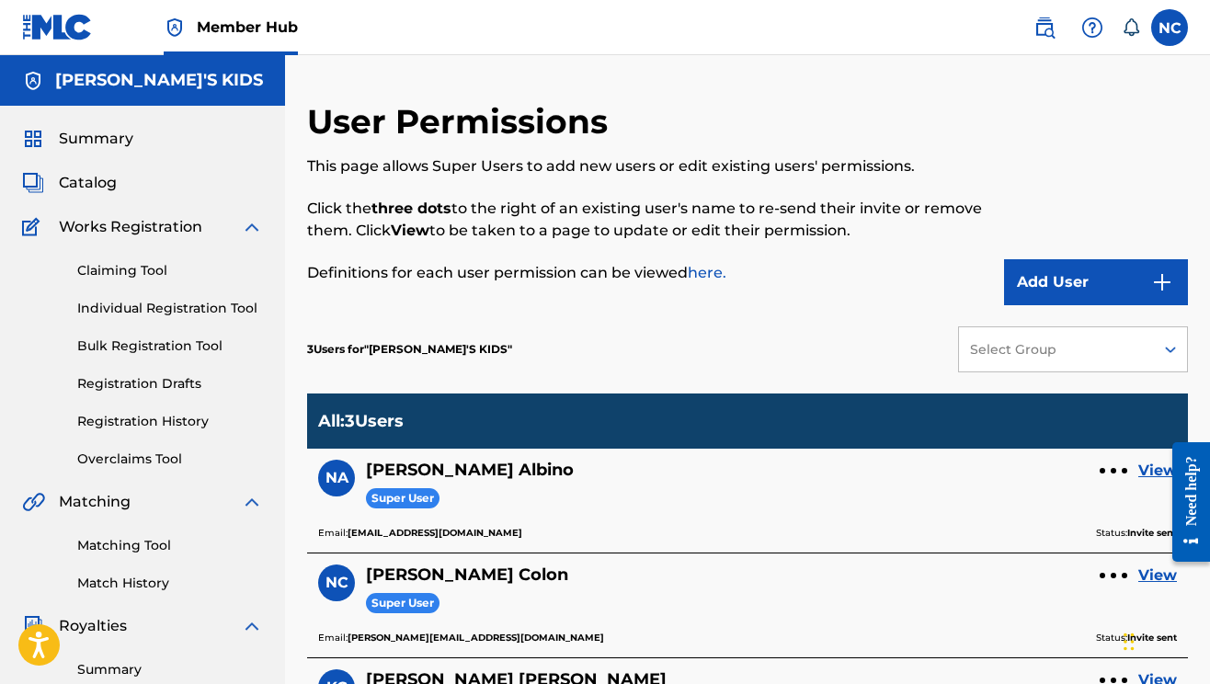
click at [521, 431] on div "All : 3 Users" at bounding box center [747, 421] width 881 height 55
click at [106, 143] on span "Summary" at bounding box center [96, 139] width 74 height 22
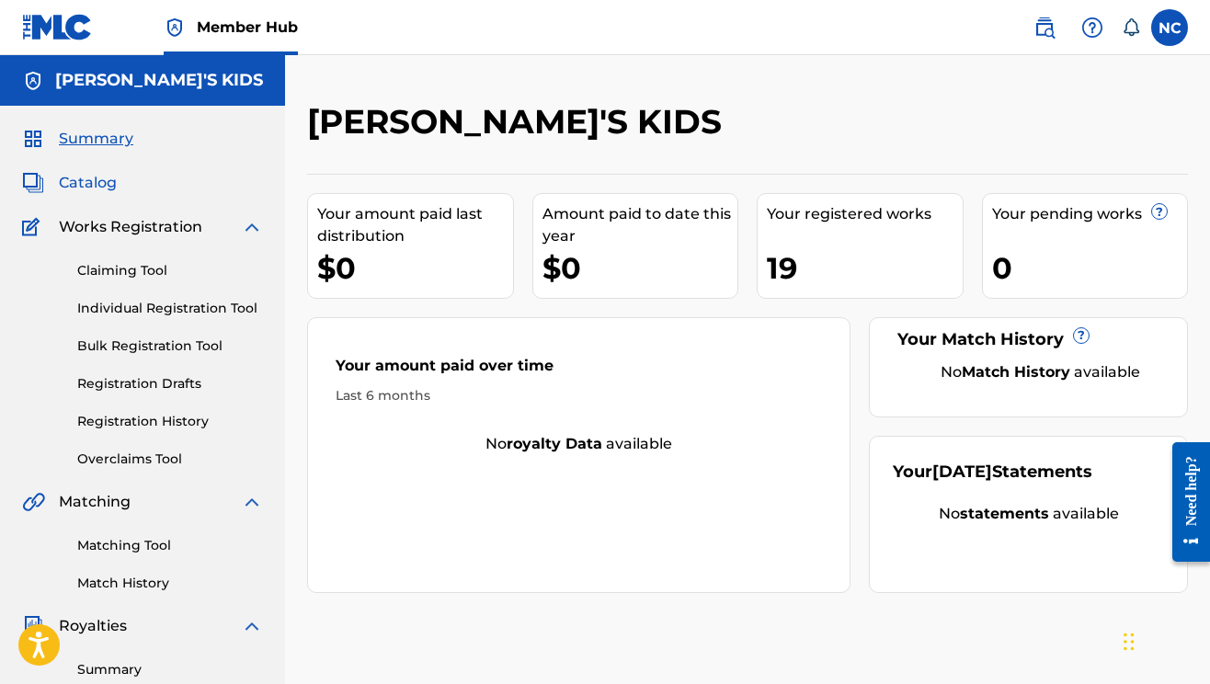
click at [80, 192] on span "Catalog" at bounding box center [88, 183] width 58 height 22
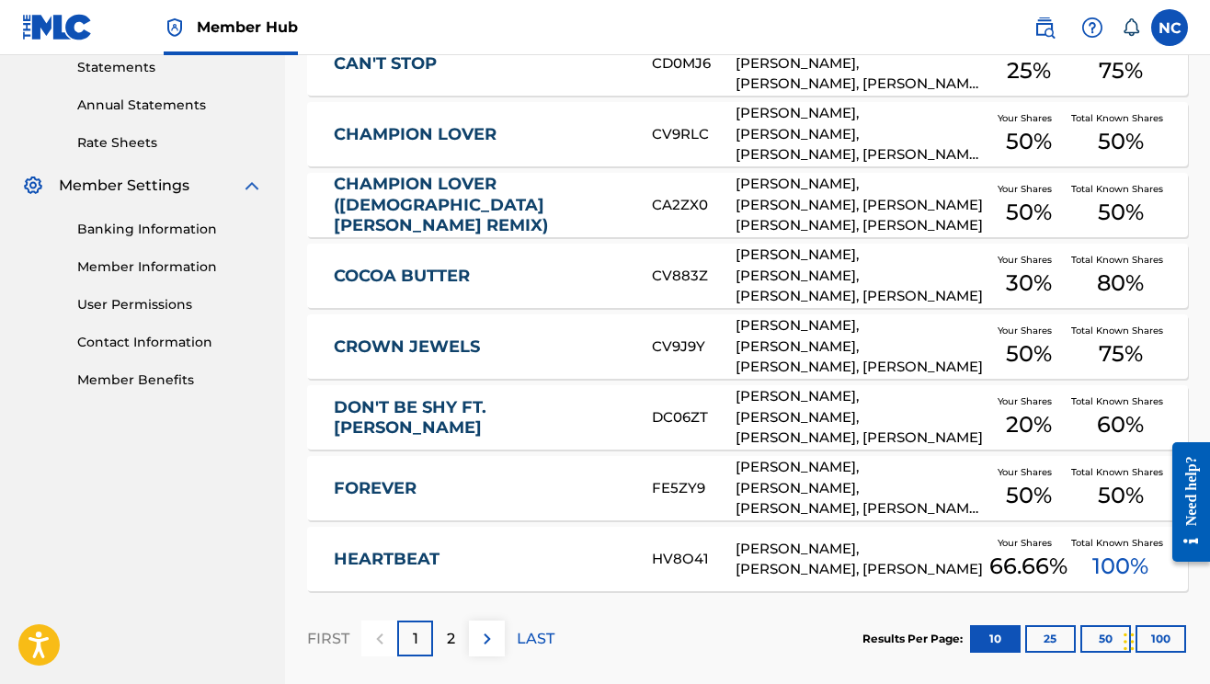
scroll to position [638, 0]
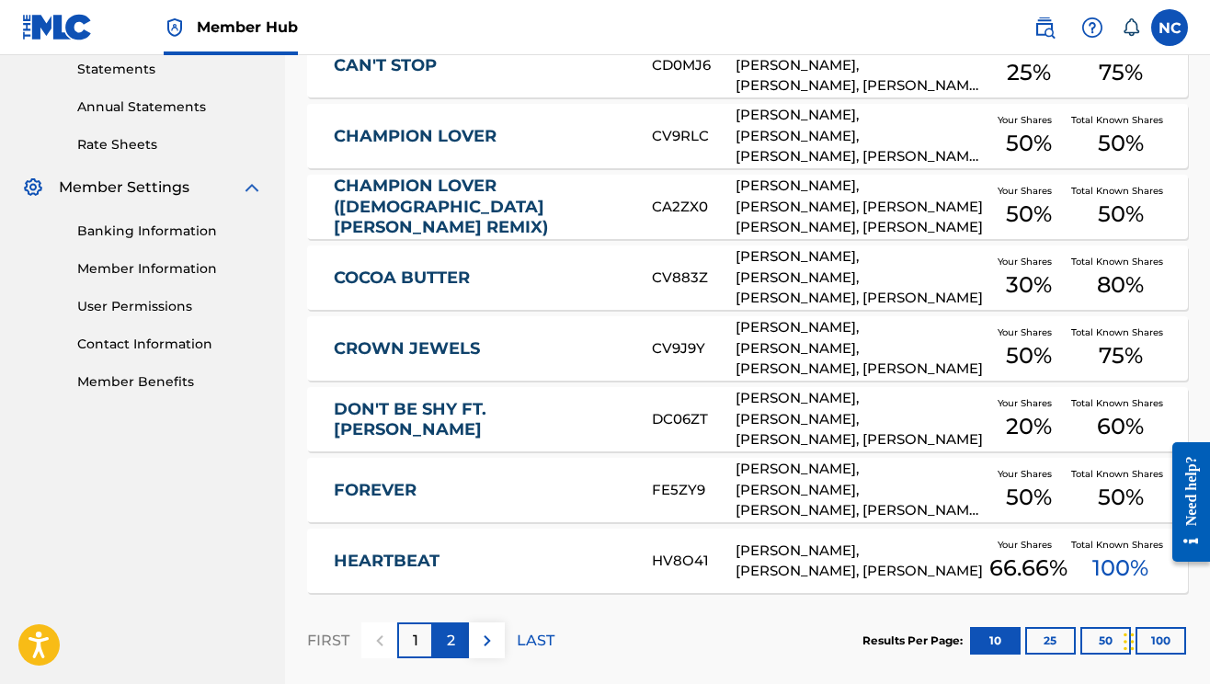
click at [461, 643] on div "2" at bounding box center [451, 641] width 36 height 36
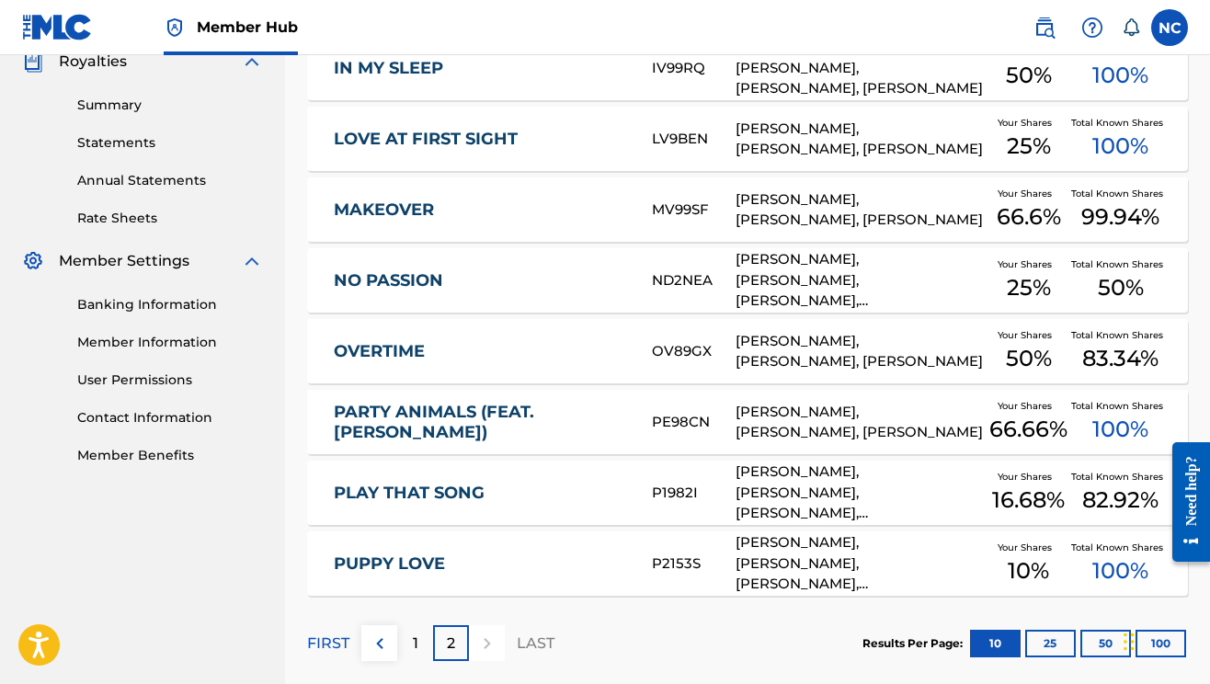
scroll to position [560, 0]
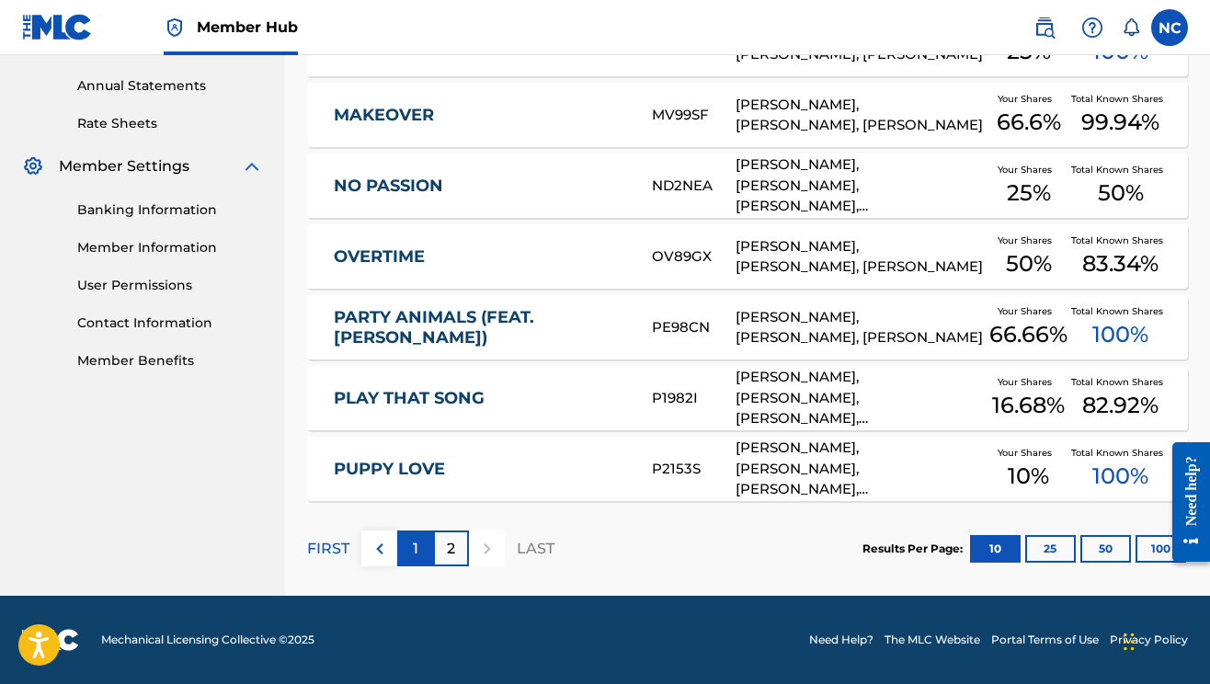
click at [406, 561] on div "1" at bounding box center [415, 549] width 36 height 36
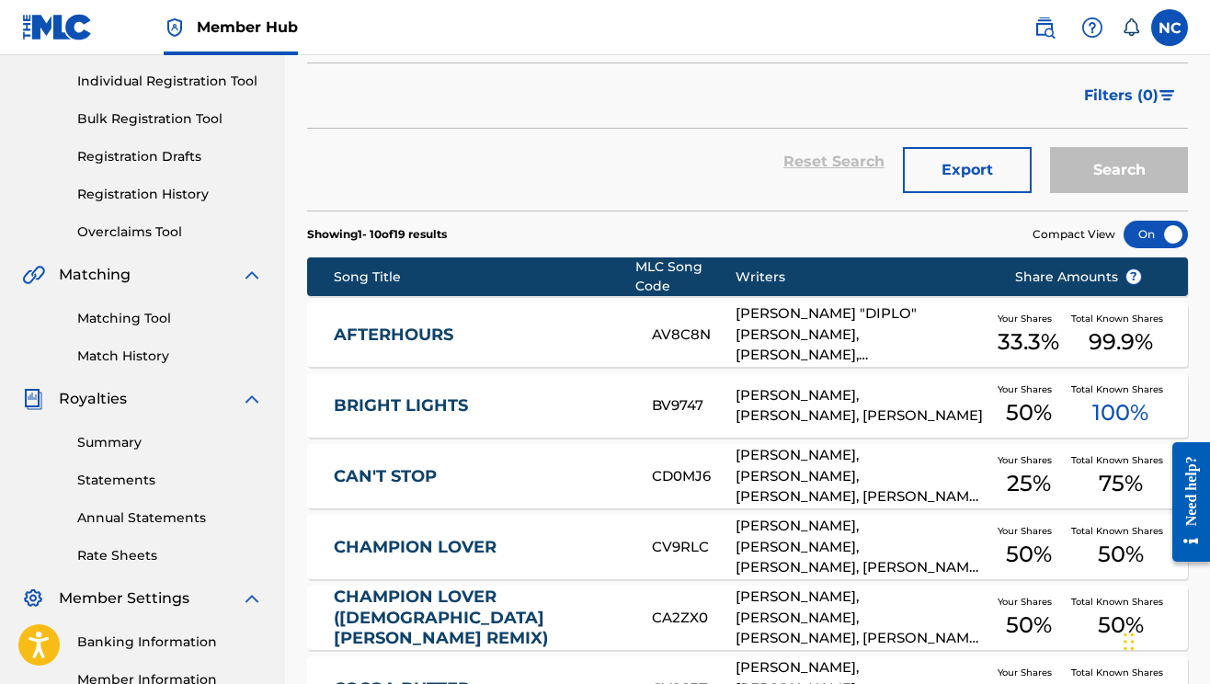
scroll to position [730, 0]
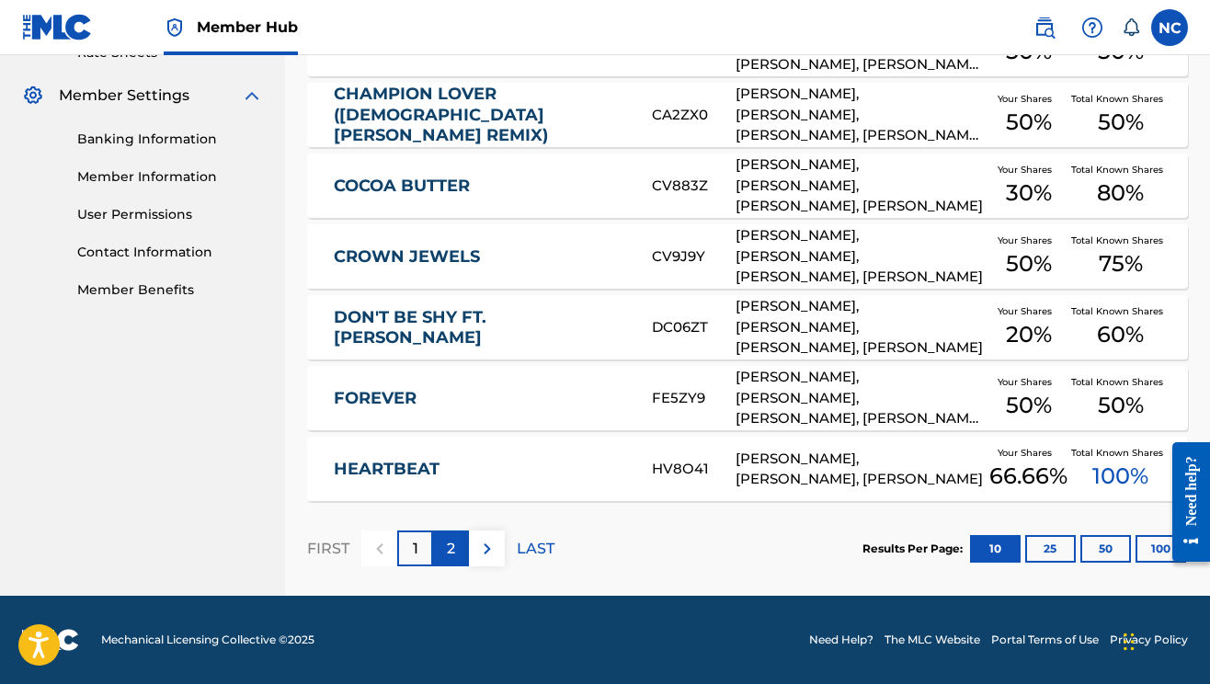
click at [461, 547] on div "2" at bounding box center [451, 549] width 36 height 36
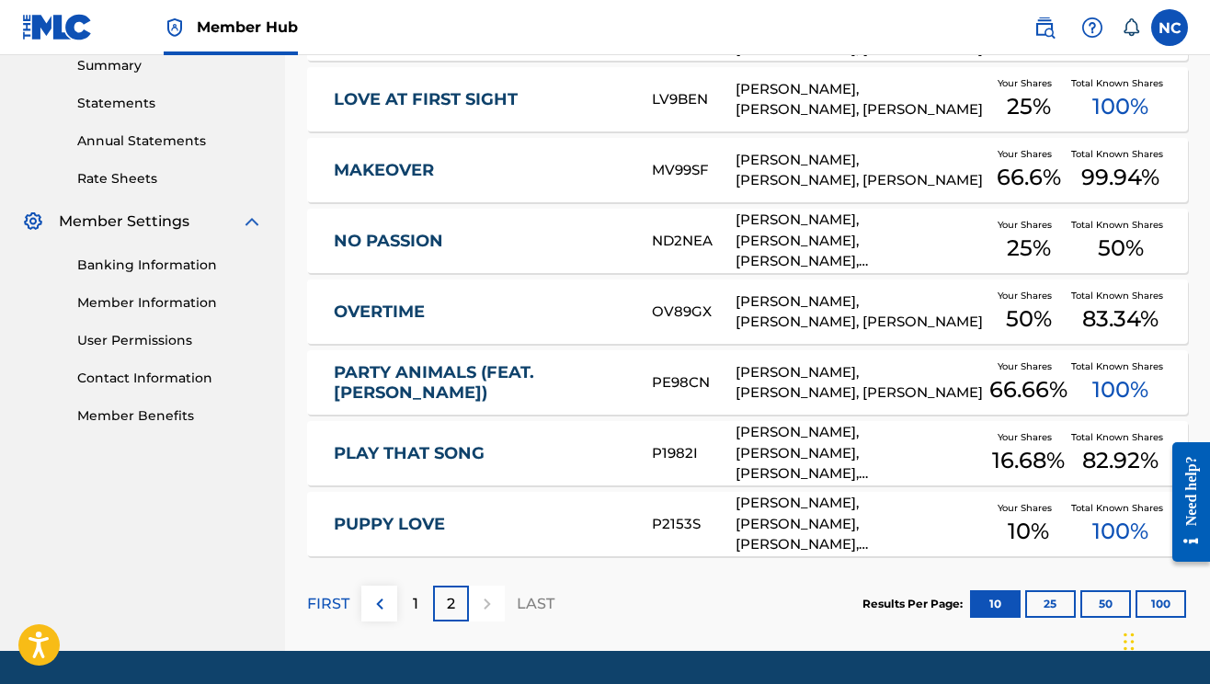
scroll to position [659, 0]
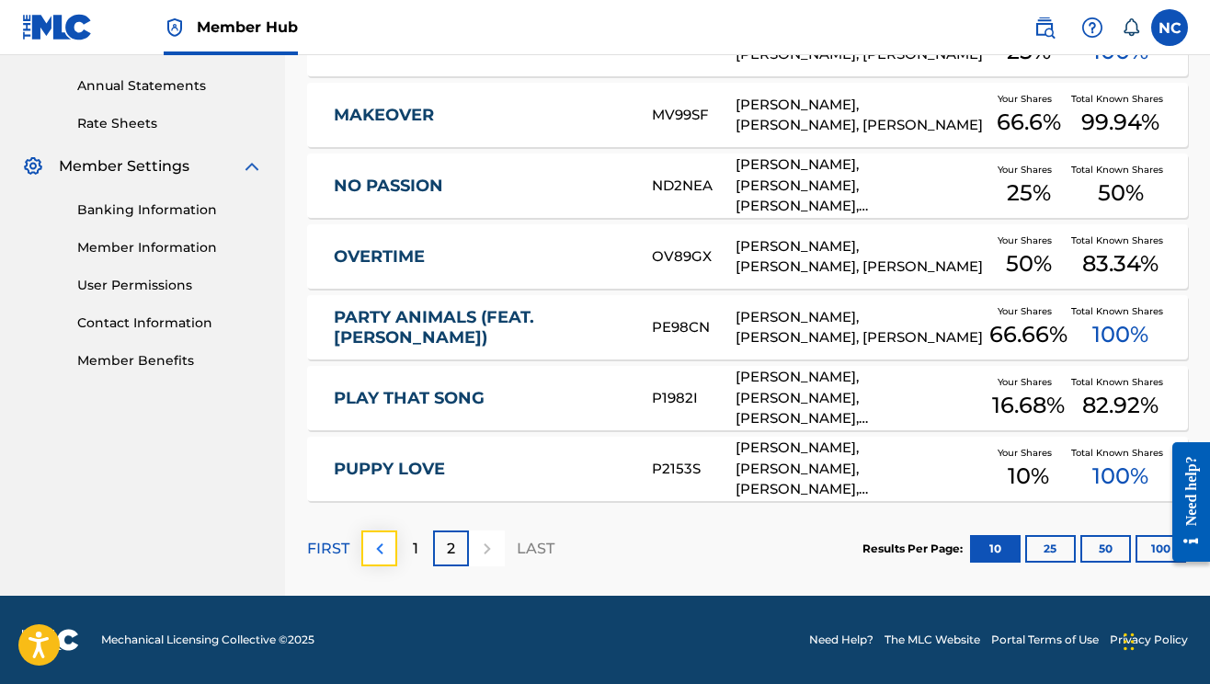
click at [366, 555] on button at bounding box center [379, 549] width 36 height 36
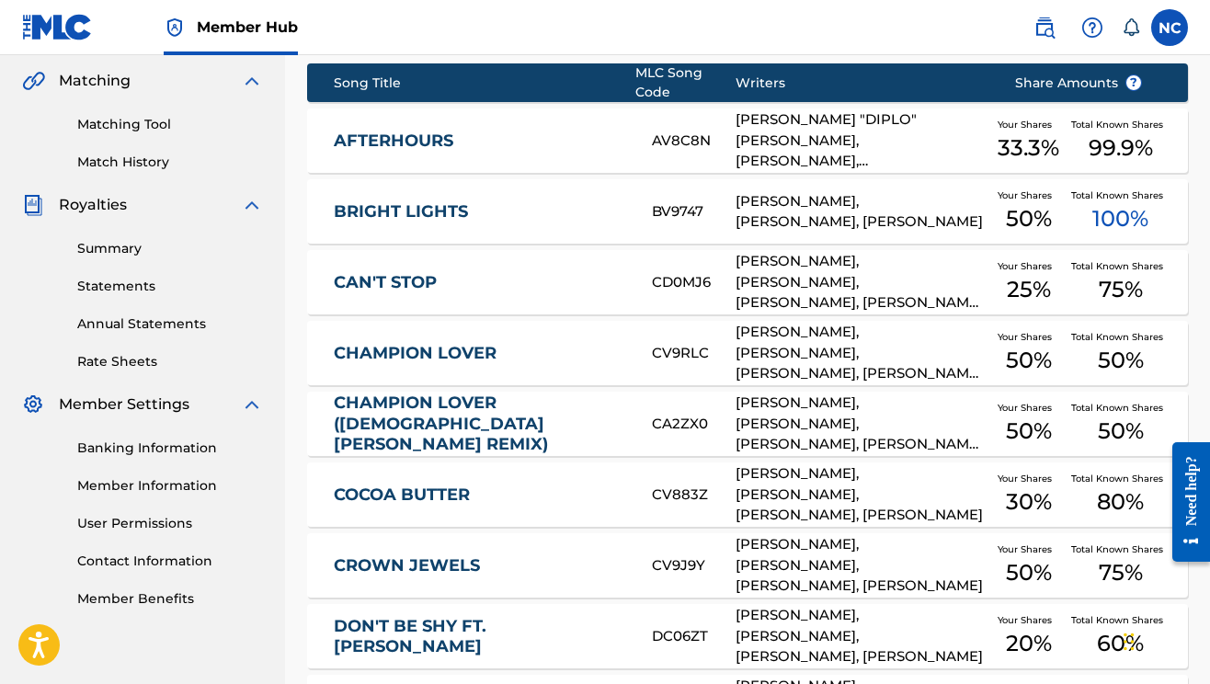
scroll to position [722, 0]
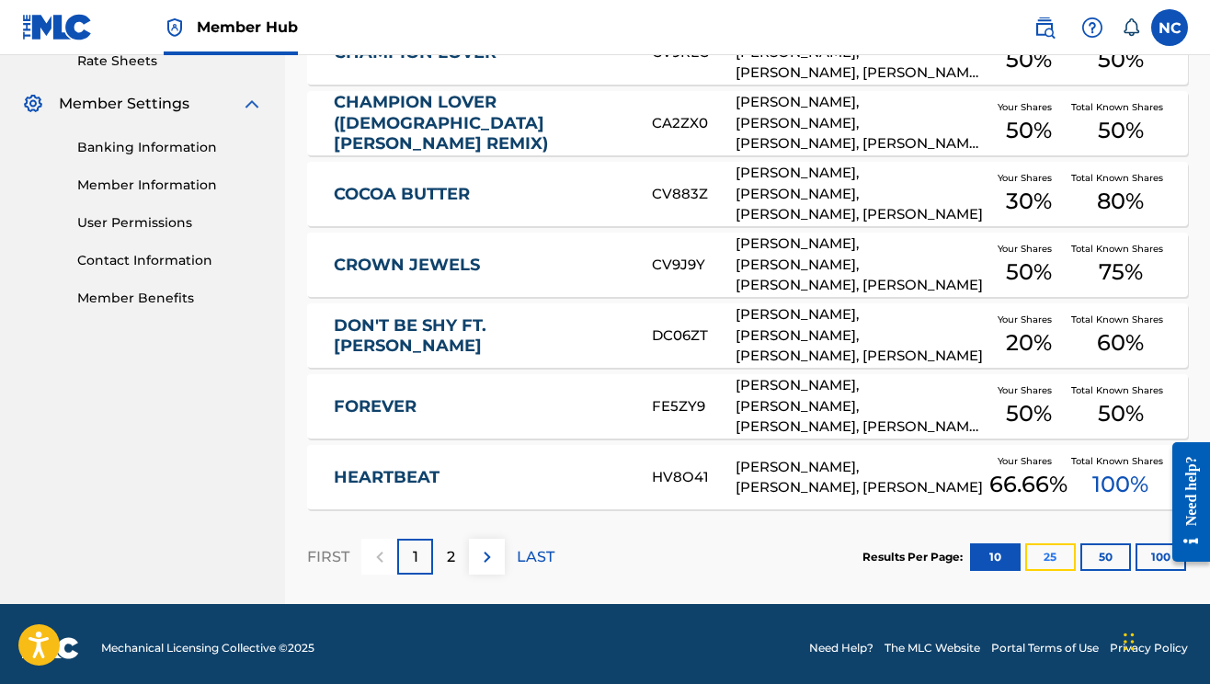
click at [1049, 548] on button "25" at bounding box center [1050, 557] width 51 height 28
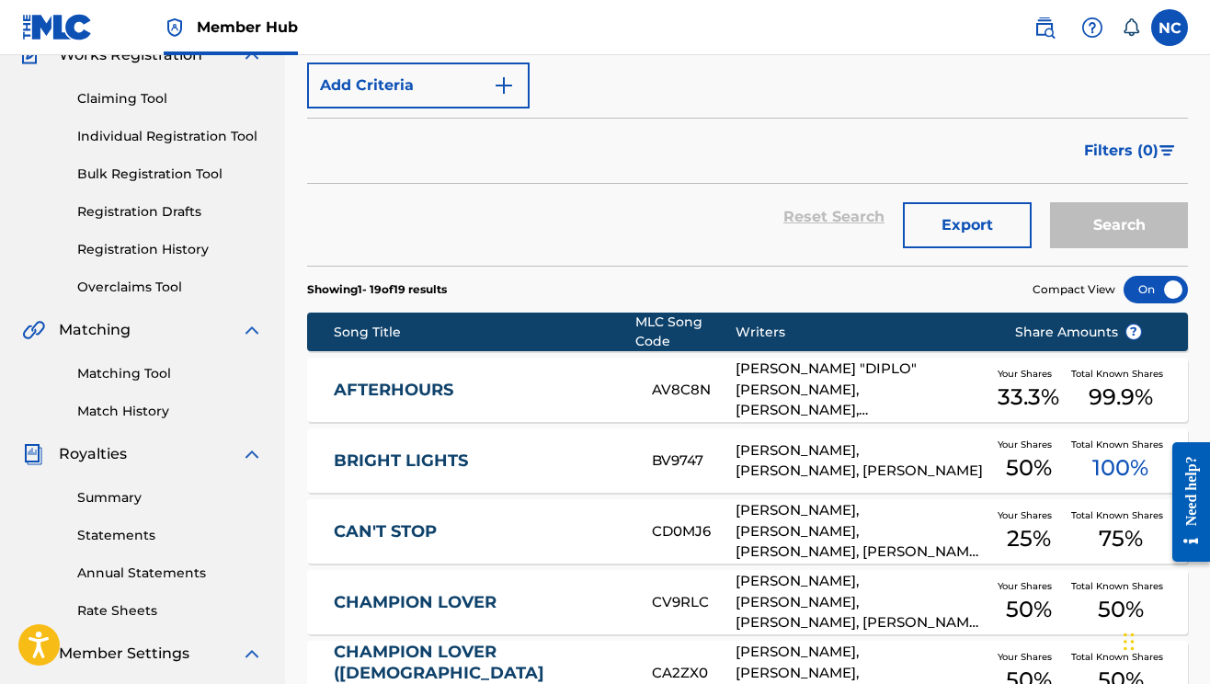
scroll to position [0, 0]
